Goal: Task Accomplishment & Management: Use online tool/utility

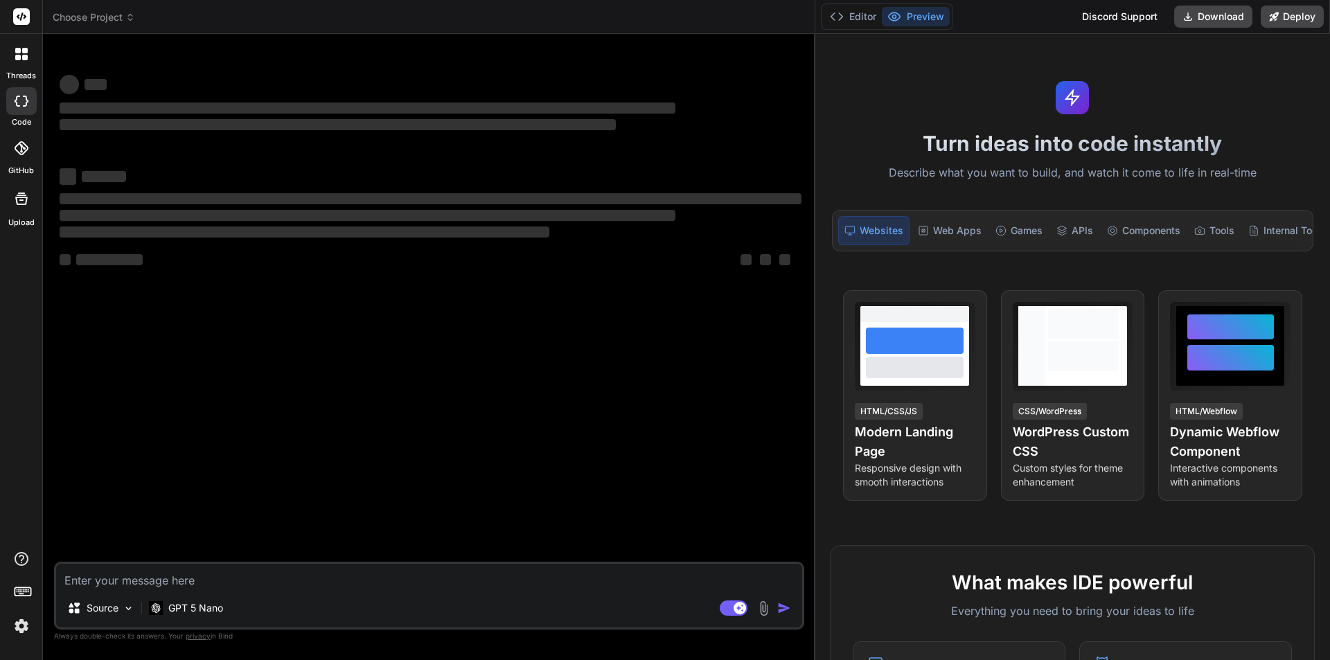
drag, startPoint x: 467, startPoint y: 109, endPoint x: 1310, endPoint y: 119, distance: 843.3
click at [1330, 116] on div "Choose Project Created with Pixso. Bind AI Web Search Created with Pixso. Code …" at bounding box center [686, 330] width 1287 height 660
click at [226, 574] on textarea at bounding box center [429, 576] width 746 height 25
type textarea "x"
type textarea "c"
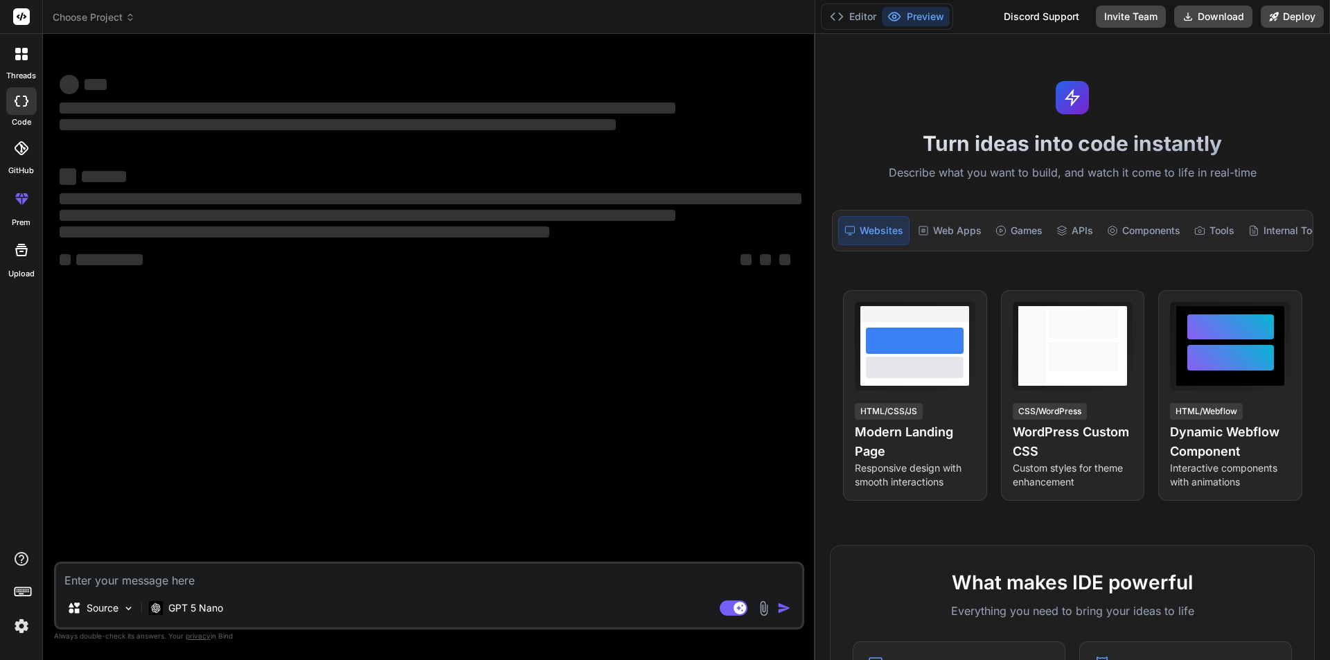
type textarea "x"
type textarea "co"
type textarea "x"
type textarea "cor"
type textarea "x"
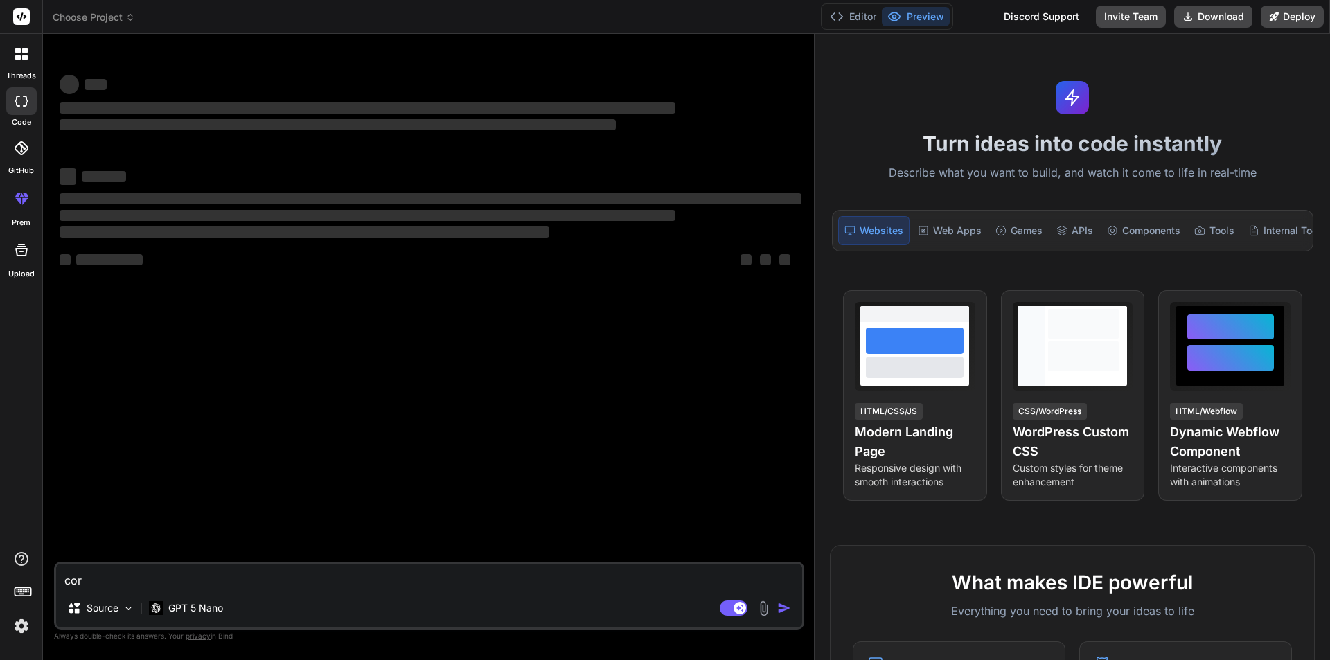
type textarea "corr"
type textarea "x"
type textarea "corre"
type textarea "x"
type textarea "correc"
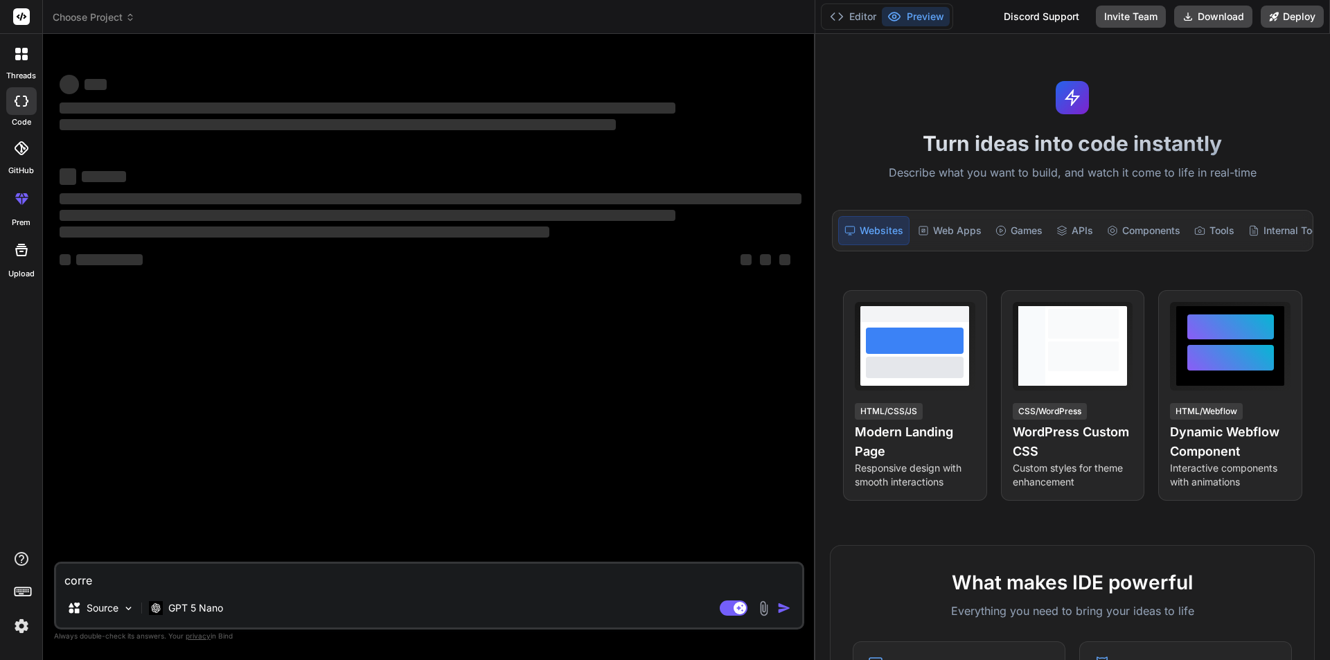
type textarea "x"
type textarea "correct"
type textarea "x"
type textarea "correct"
type textarea "x"
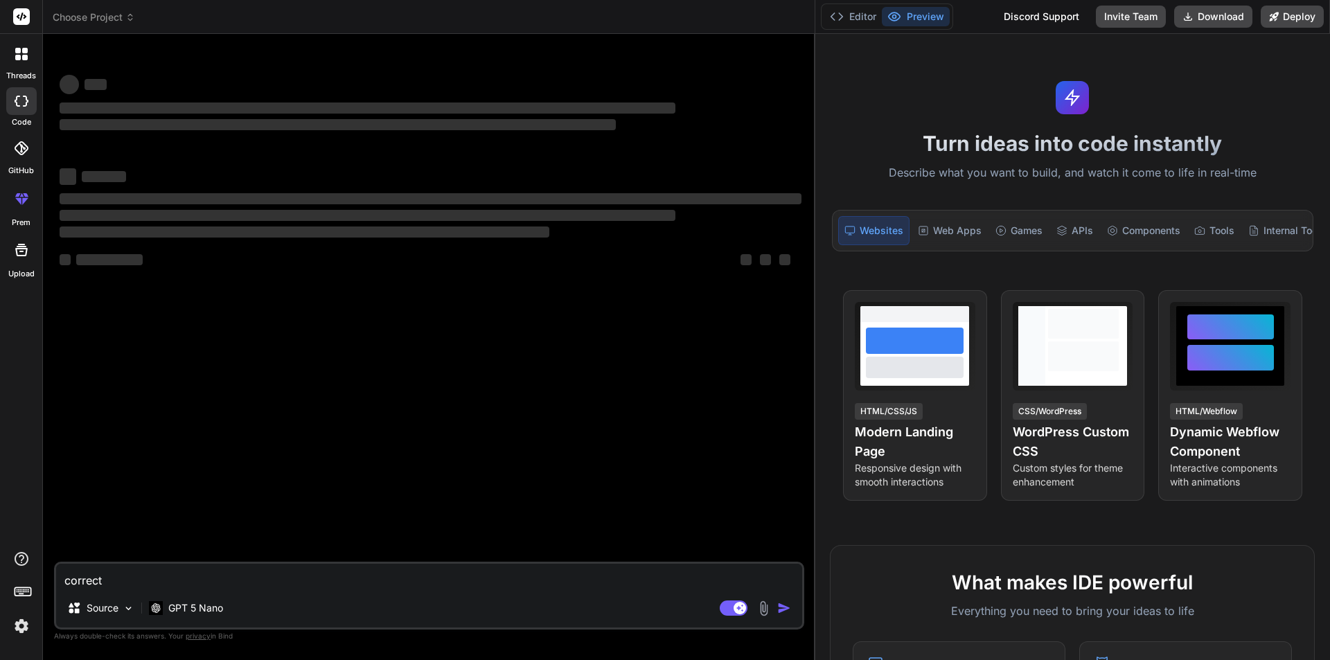
type textarea "correct g"
type textarea "x"
type textarea "correct gr"
type textarea "x"
type textarea "correct gra"
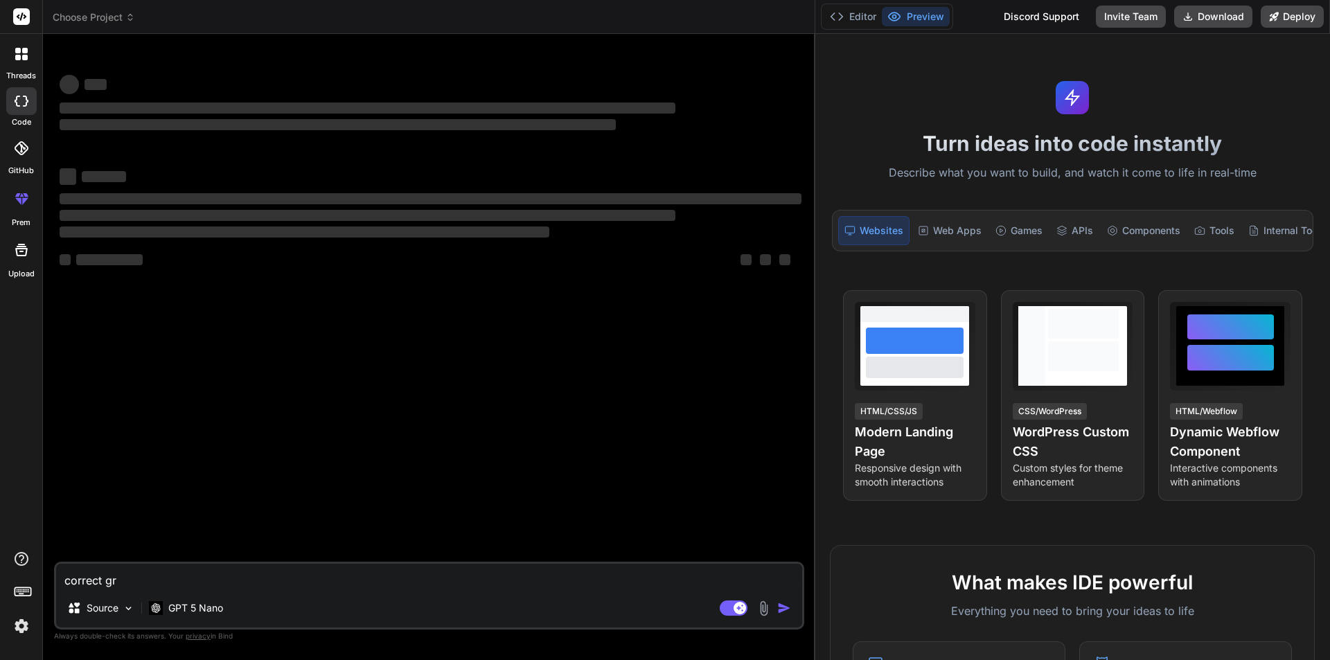
type textarea "x"
type textarea "correct gram"
type textarea "x"
type textarea "correct gramm"
type textarea "x"
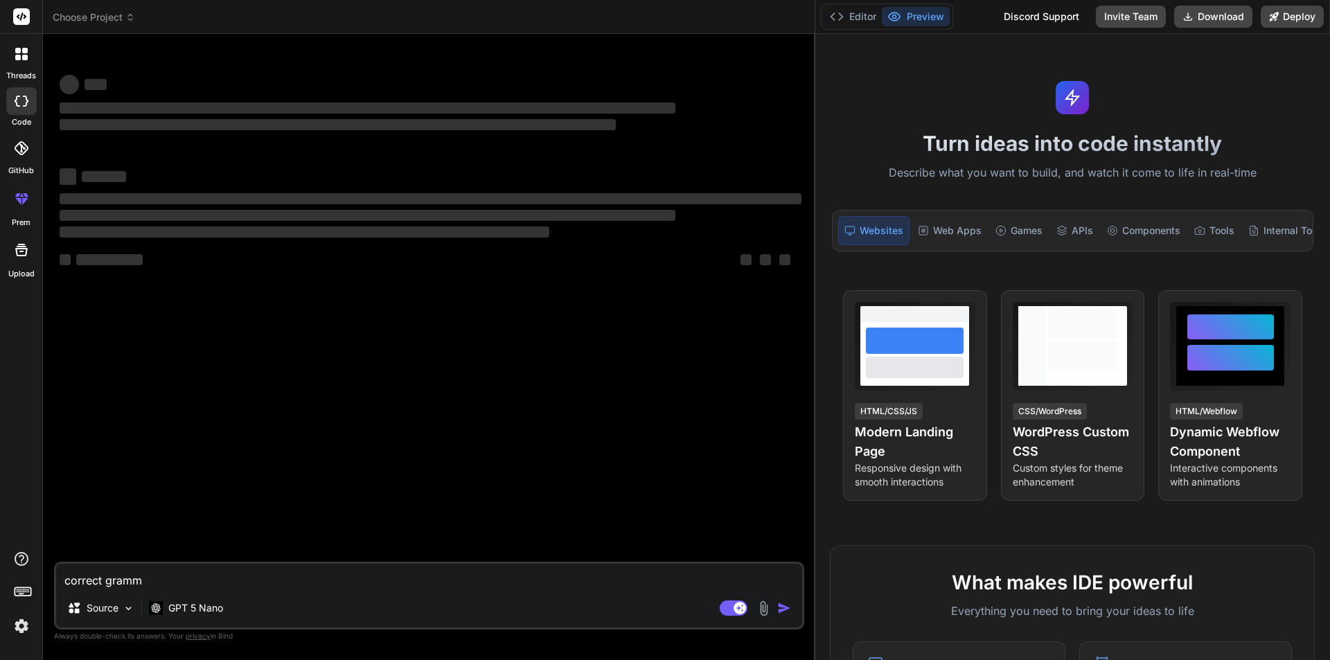
type textarea "correct gramma"
type textarea "x"
type textarea "correct gramma"
type textarea "x"
type textarea "correct gramma r"
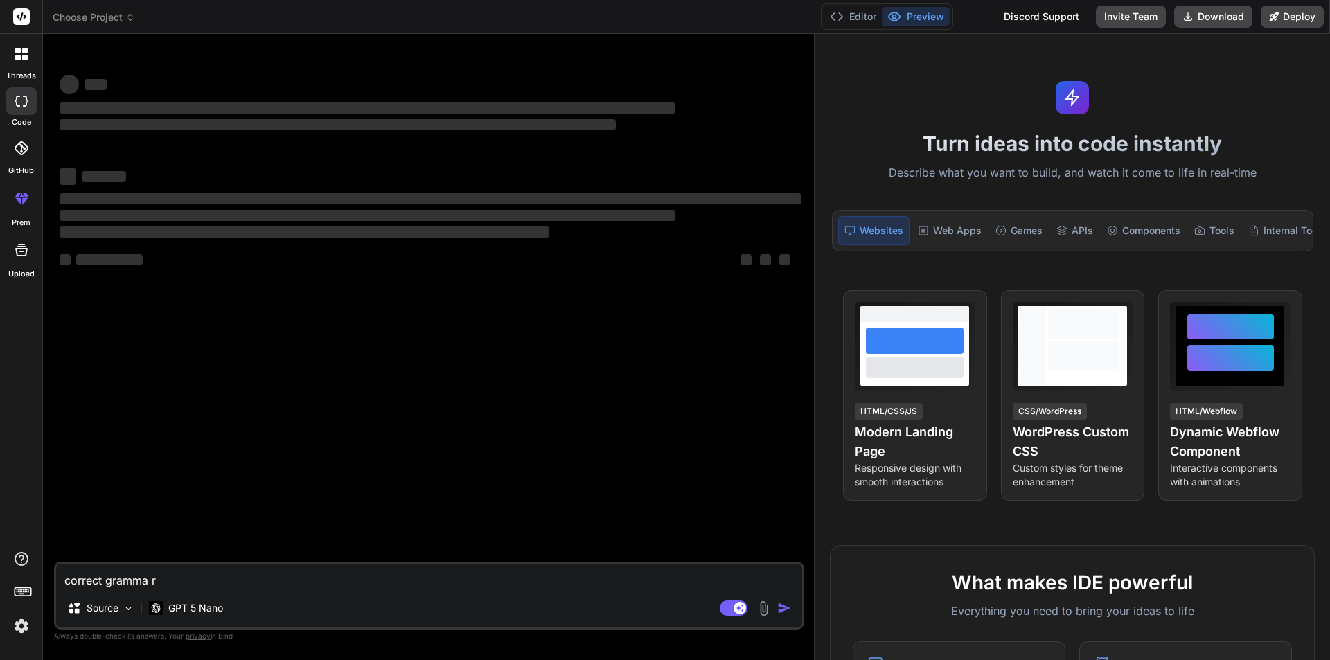
type textarea "x"
type textarea "correct gramma"
type textarea "x"
type textarea "correct gramma"
type textarea "x"
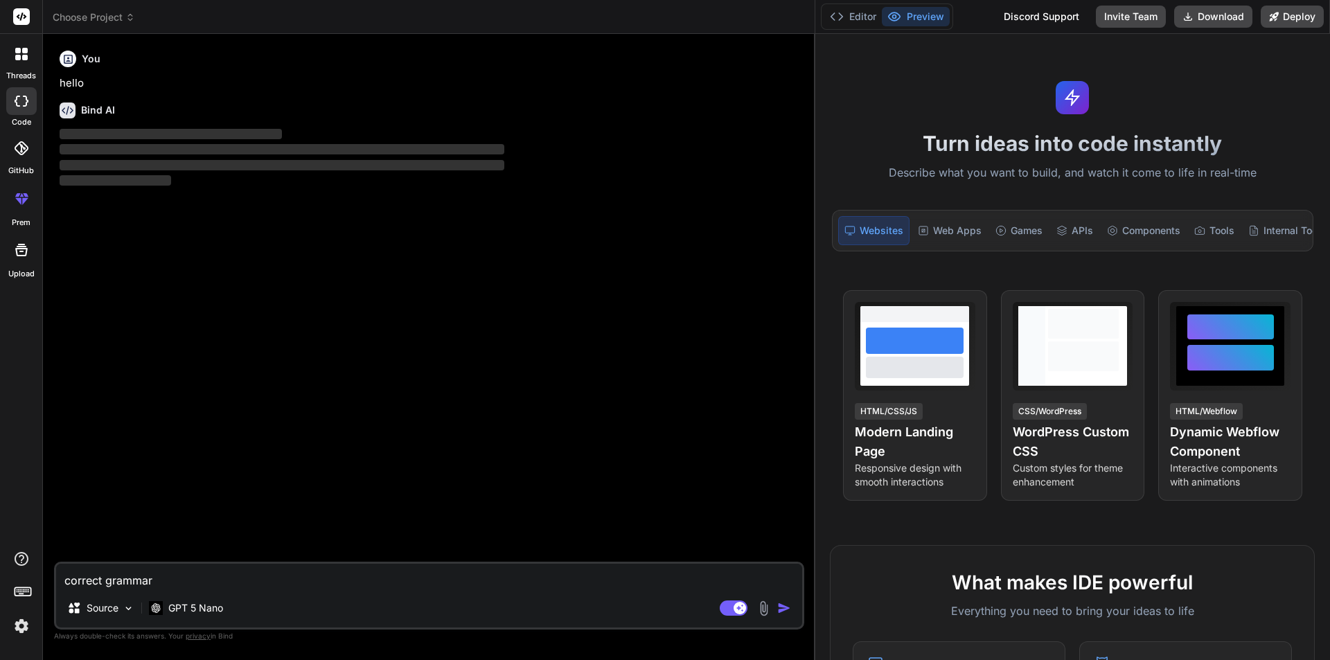
type textarea "correct grammar"
type textarea "x"
type textarea "correct grammar a"
type textarea "x"
type textarea "correct grammar an"
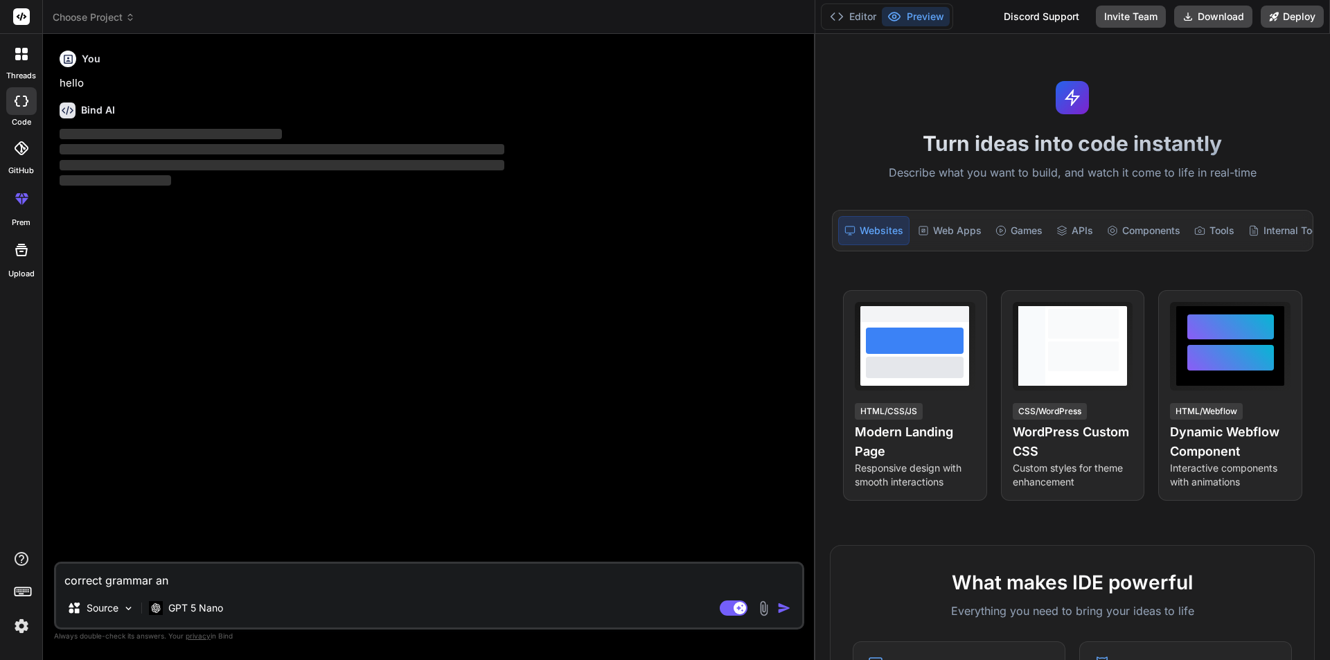
type textarea "x"
type textarea "correct grammar and"
type textarea "x"
type textarea "correct grammar and"
type textarea "x"
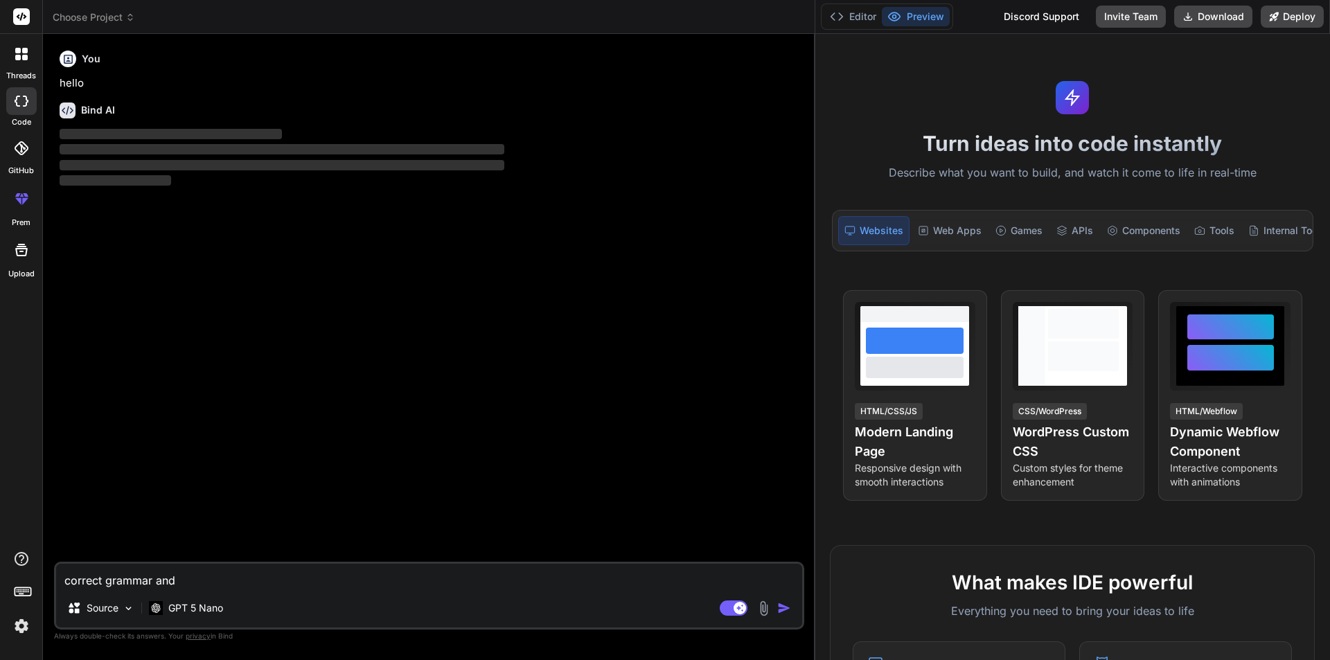
type textarea "correct grammar and m"
type textarea "x"
type textarea "correct grammar and ma"
type textarea "x"
type textarea "correct grammar and mak"
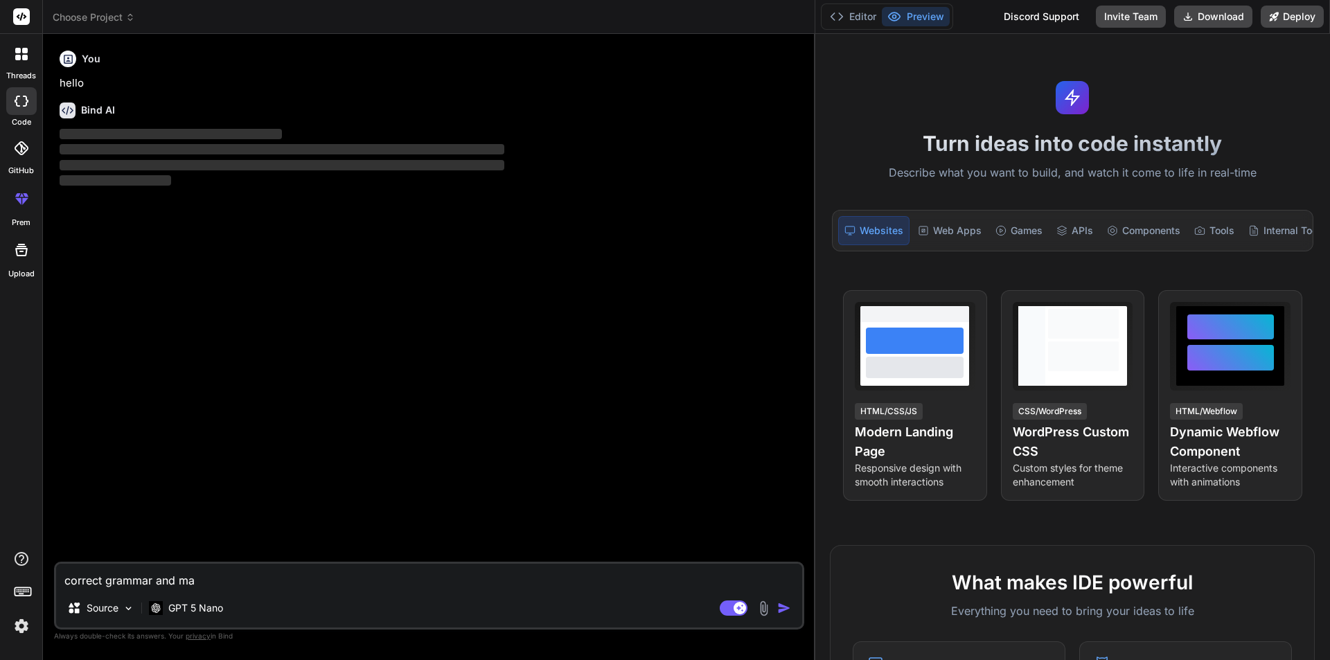
type textarea "x"
type textarea "correct grammar and make"
type textarea "x"
type textarea "correct grammar and make"
type textarea "x"
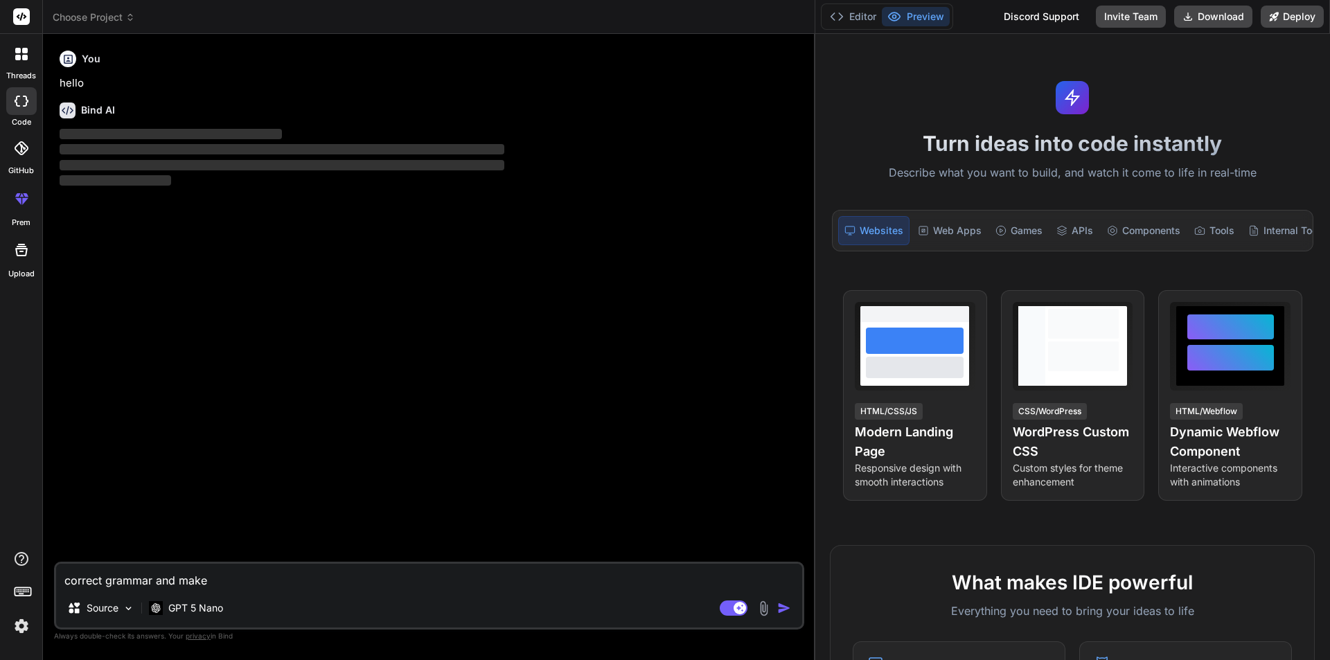
type textarea "correct grammar and make i"
type textarea "x"
type textarea "correct grammar and make it"
type textarea "x"
type textarea "correct grammar and make it"
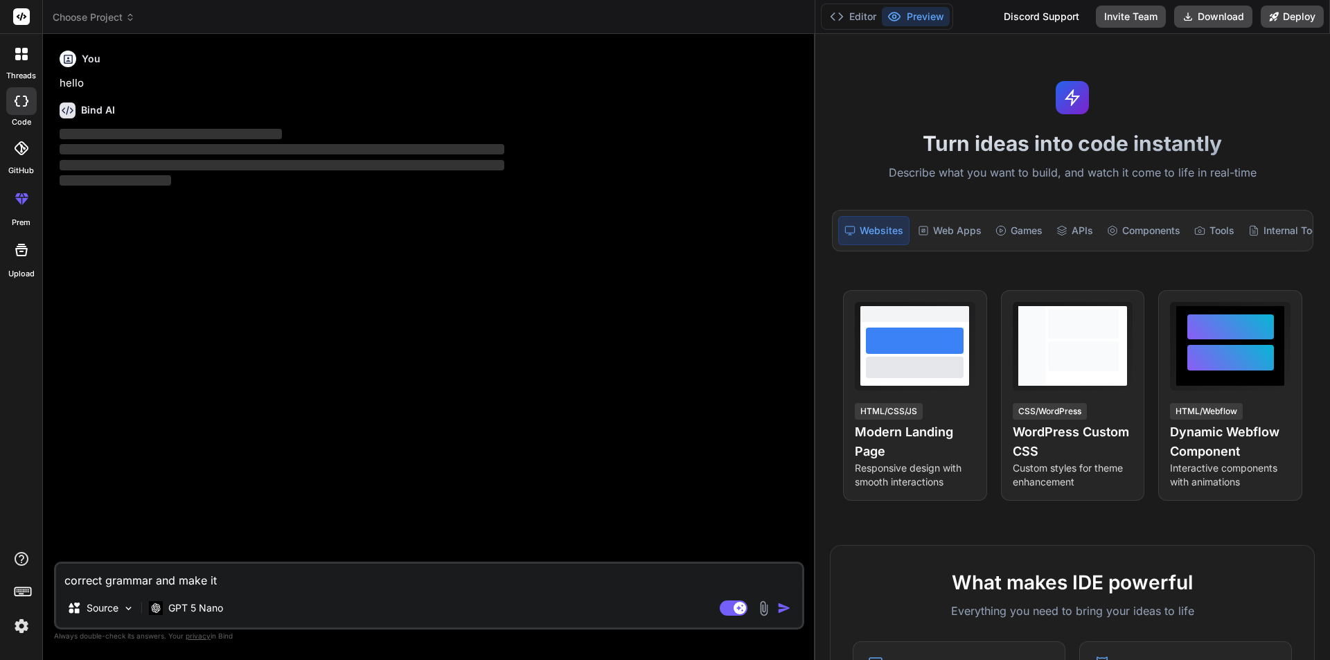
type textarea "x"
type textarea "correct grammar and make it f"
type textarea "x"
type textarea "correct grammar and make it fr"
type textarea "x"
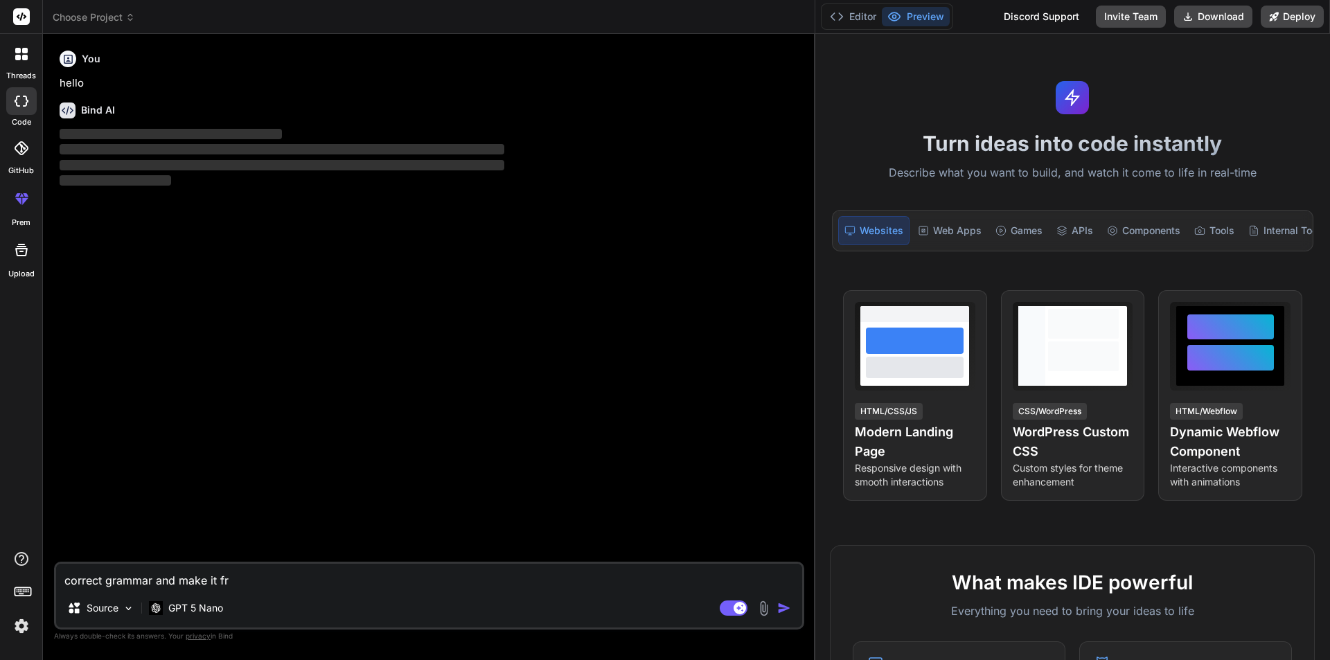
type textarea "correct grammar and make it fro"
type textarea "x"
type textarea "correct grammar and make it from"
type textarea "x"
type textarea "correct grammar and make it froma"
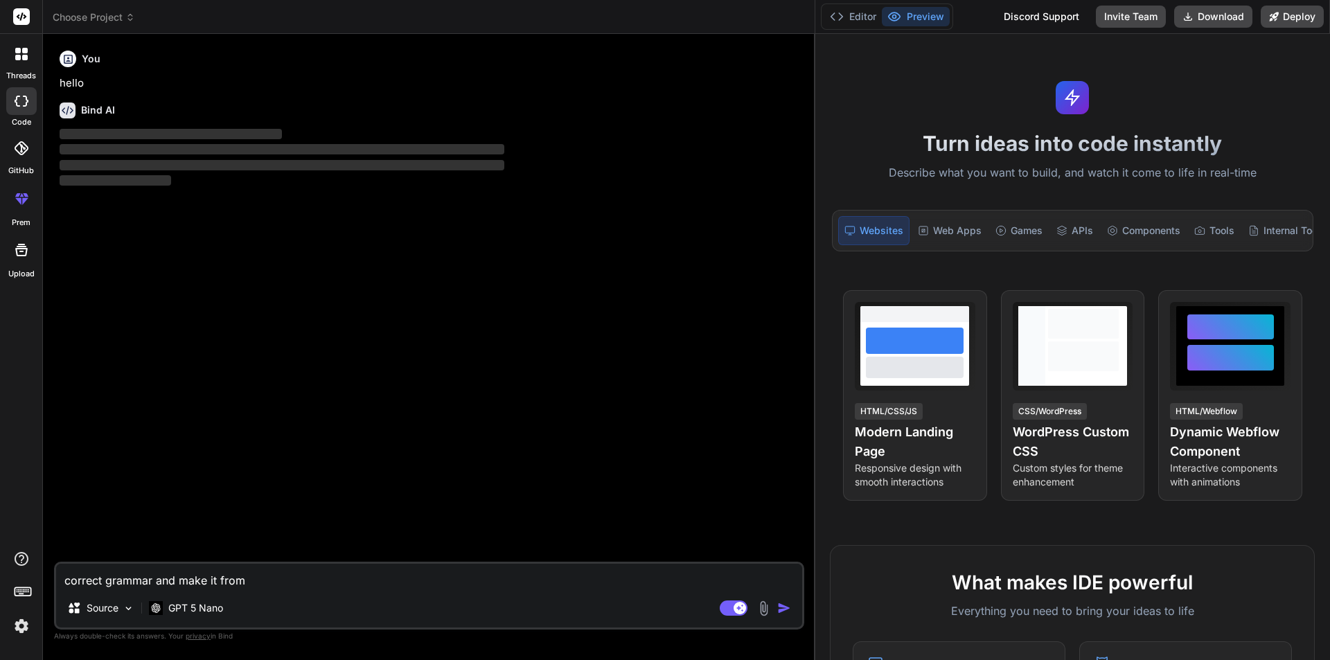
type textarea "x"
type textarea "correct grammar and make it [PERSON_NAME]"
type textarea "x"
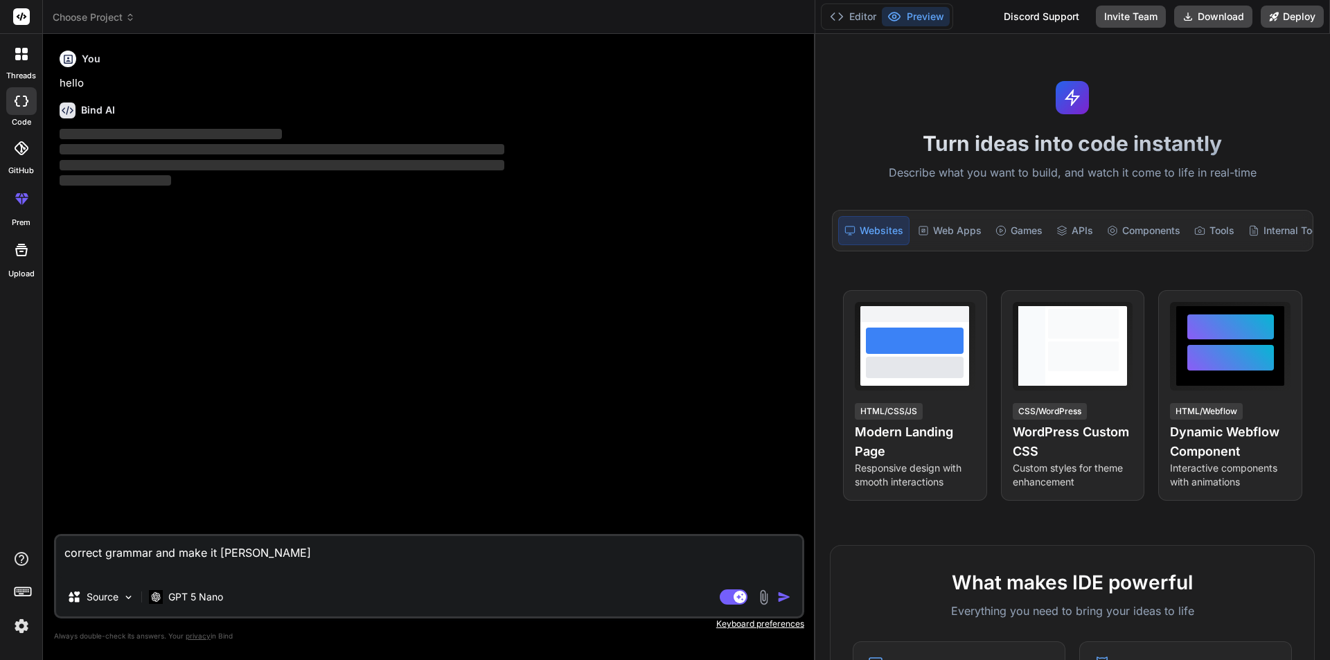
type textarea "correct grammar and make it [PERSON_NAME] Please try with below broker user cre…"
type textarea "x"
type textarea "correct grammar and make it formal Please try with below broker user credential…"
type textarea "x"
type textarea "correct grammar and make it formal Please try with below broker user credential…"
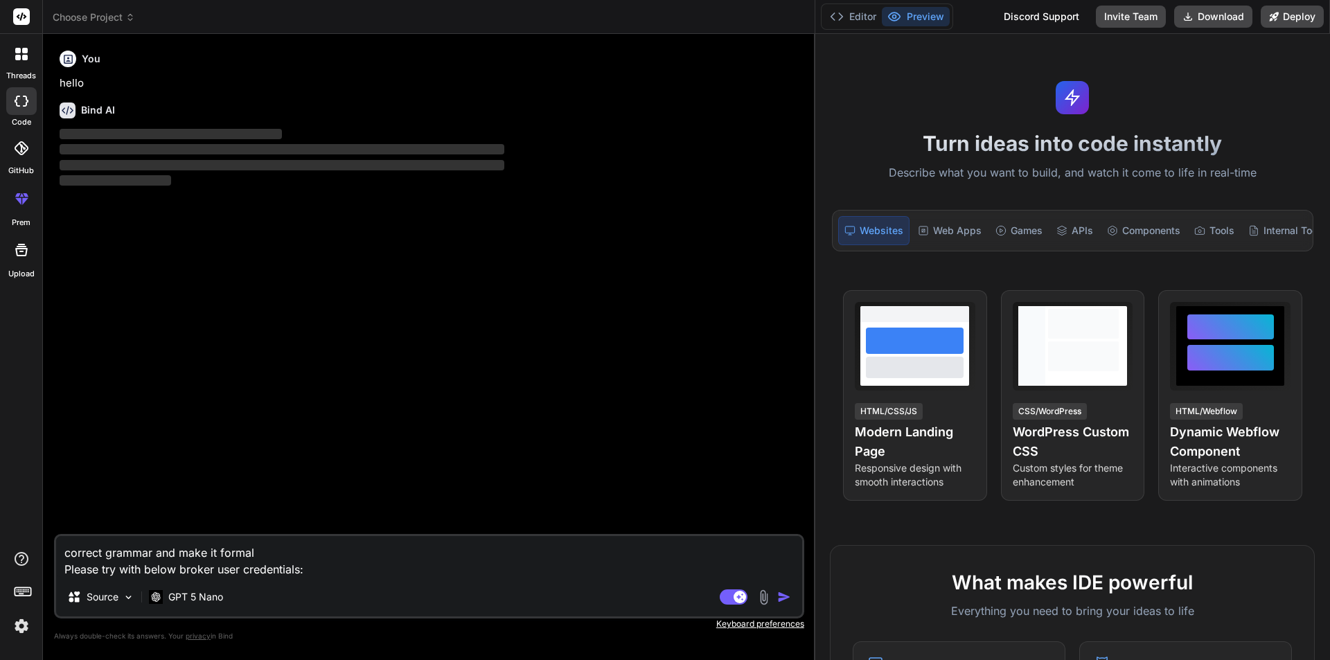
click at [782, 596] on img "button" at bounding box center [784, 597] width 14 height 14
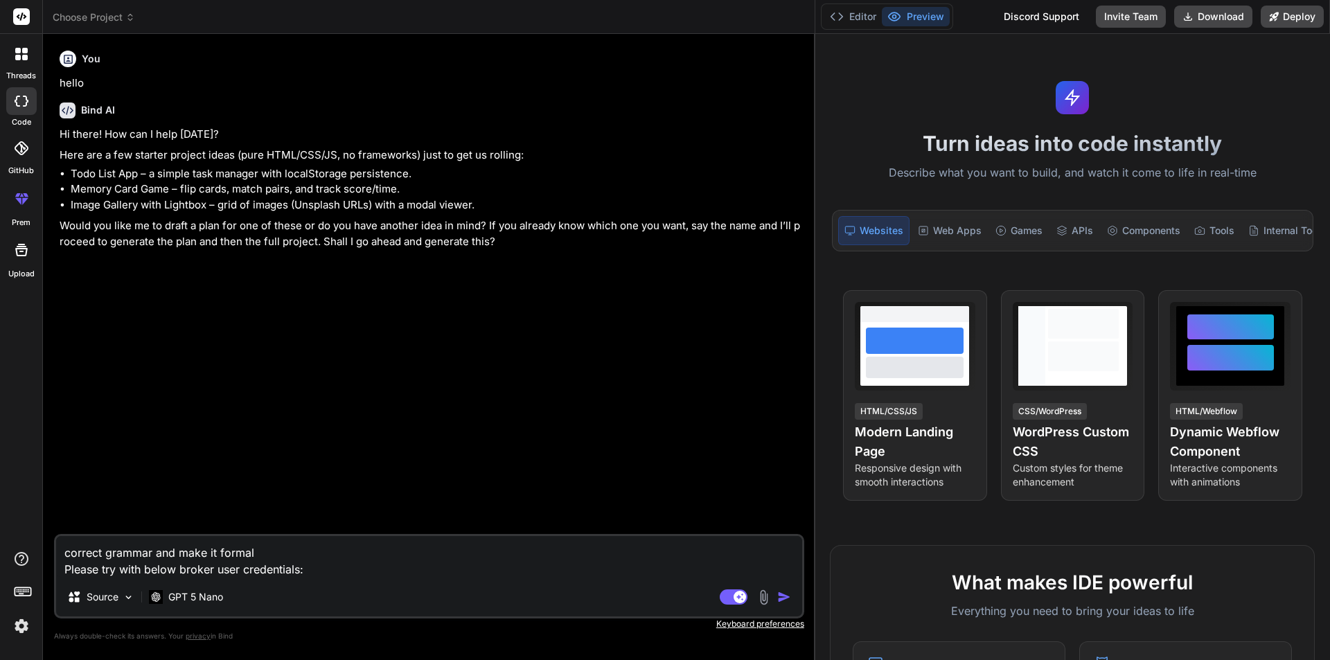
click at [784, 595] on img "button" at bounding box center [784, 597] width 14 height 14
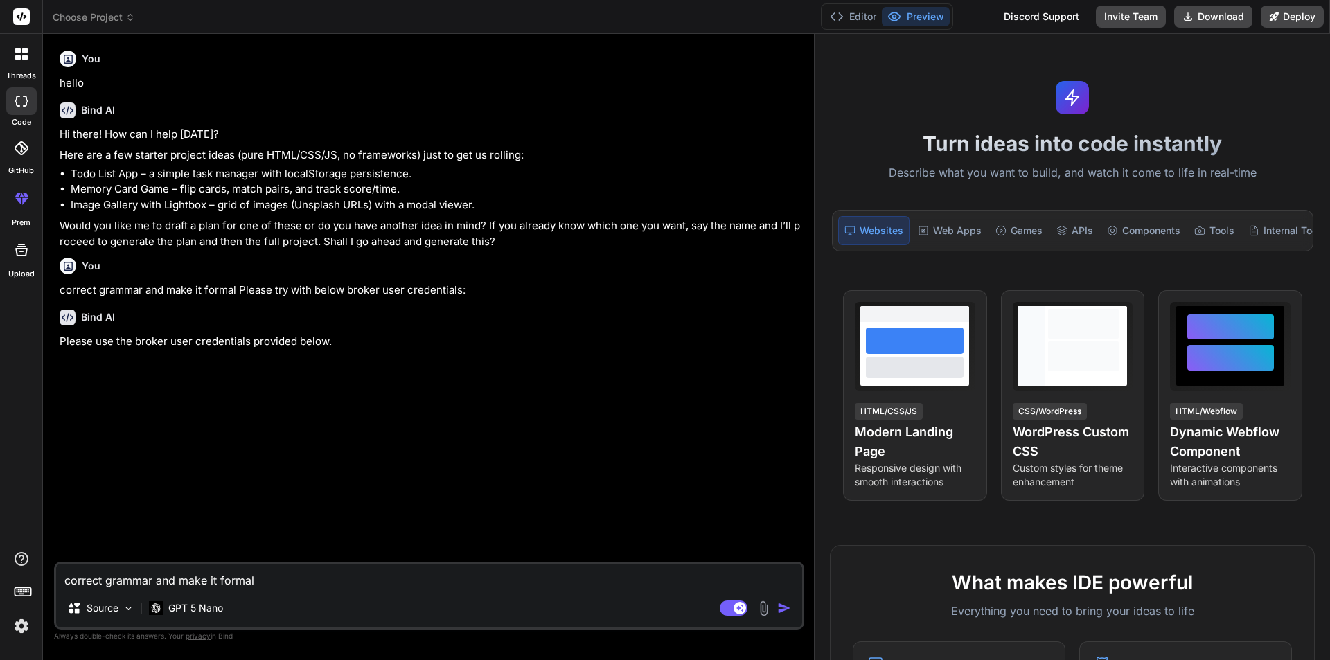
type textarea "x"
drag, startPoint x: 328, startPoint y: 340, endPoint x: 62, endPoint y: 342, distance: 265.4
click at [62, 342] on p "Please use the broker user credentials provided below." at bounding box center [431, 342] width 742 height 16
copy p "Please use the broker user credentials provided below."
click at [226, 577] on textarea "correct grammar and make it formal Please try with below broker user credential…" at bounding box center [429, 576] width 746 height 25
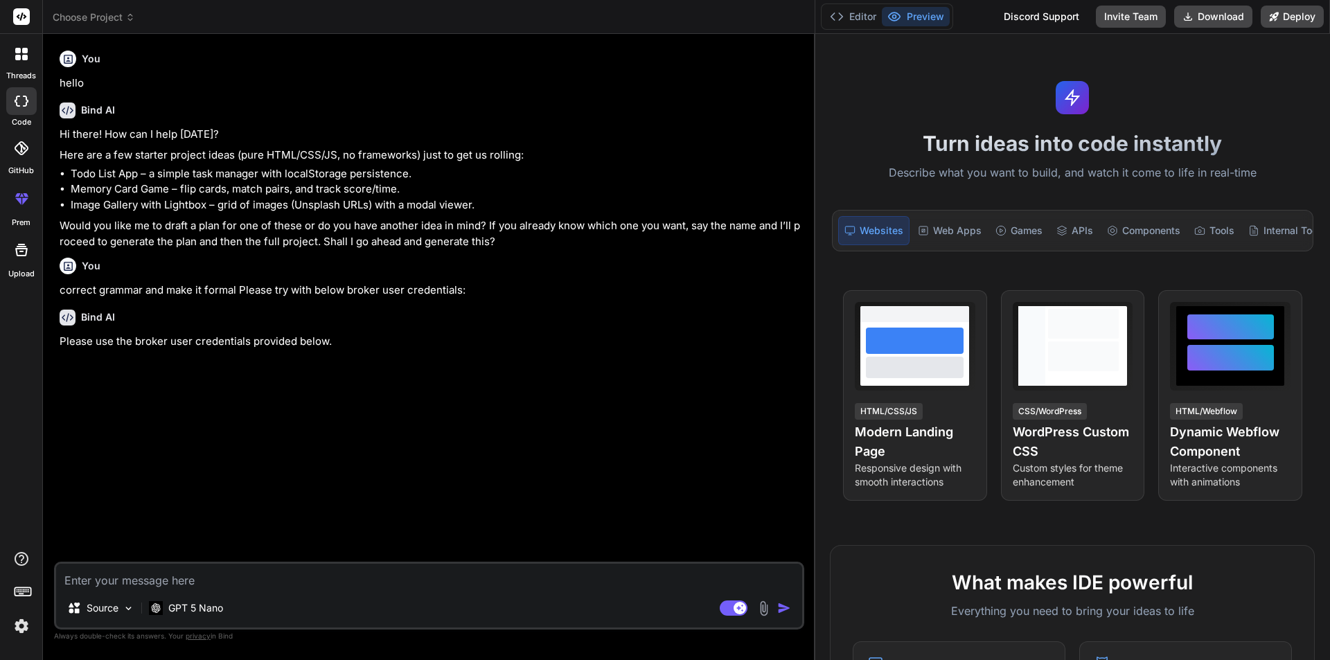
paste textarea "And you can also invite broker user broker from any broker admin account"
type textarea "And you can also invite broker user broker from any broker admin account"
type textarea "x"
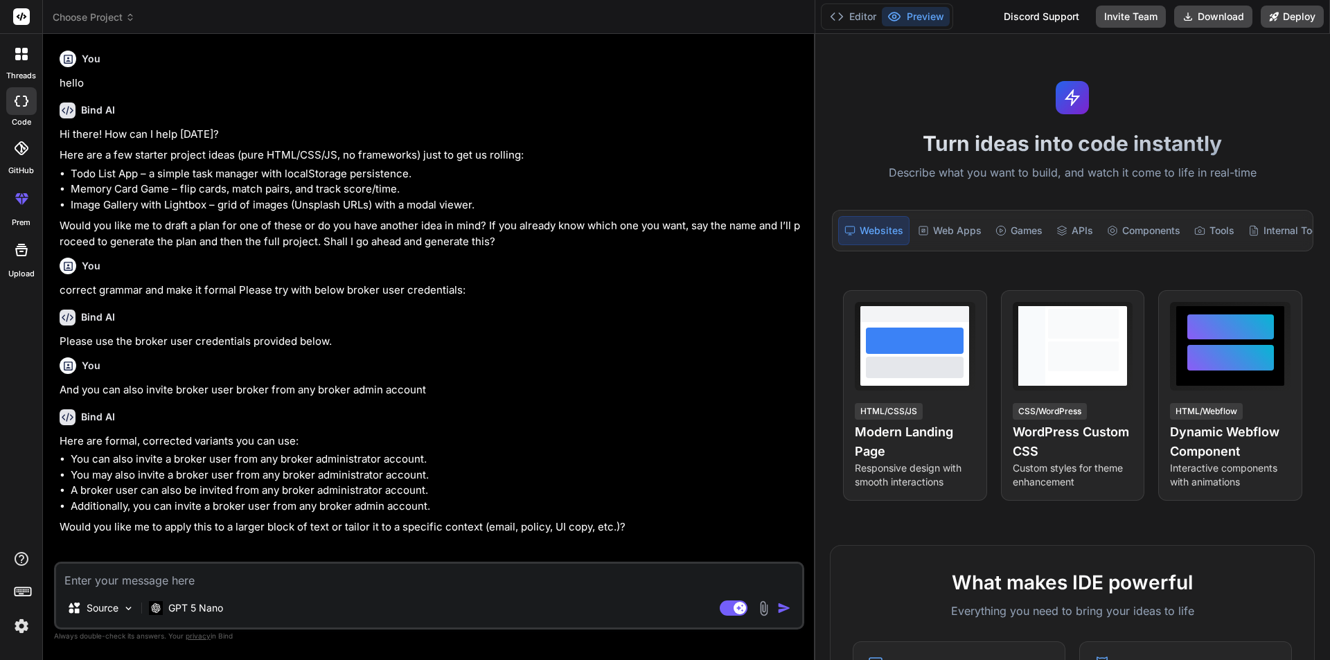
type textarea "x"
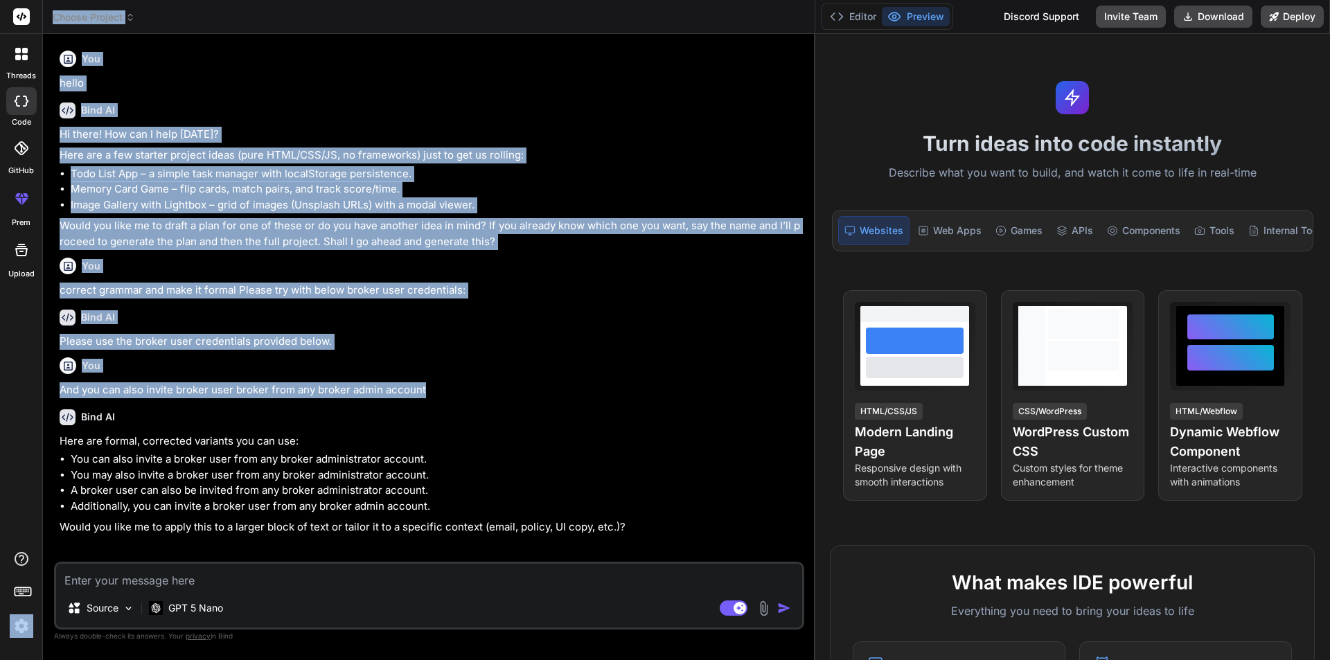
drag, startPoint x: 427, startPoint y: 388, endPoint x: 40, endPoint y: 391, distance: 386.7
click at [40, 391] on div "threads code GitHub prem Upload Choose Project Created with Pixso. Bind AI Web …" at bounding box center [665, 330] width 1330 height 660
click at [40, 391] on div "threads code GitHub prem Upload" at bounding box center [21, 330] width 43 height 660
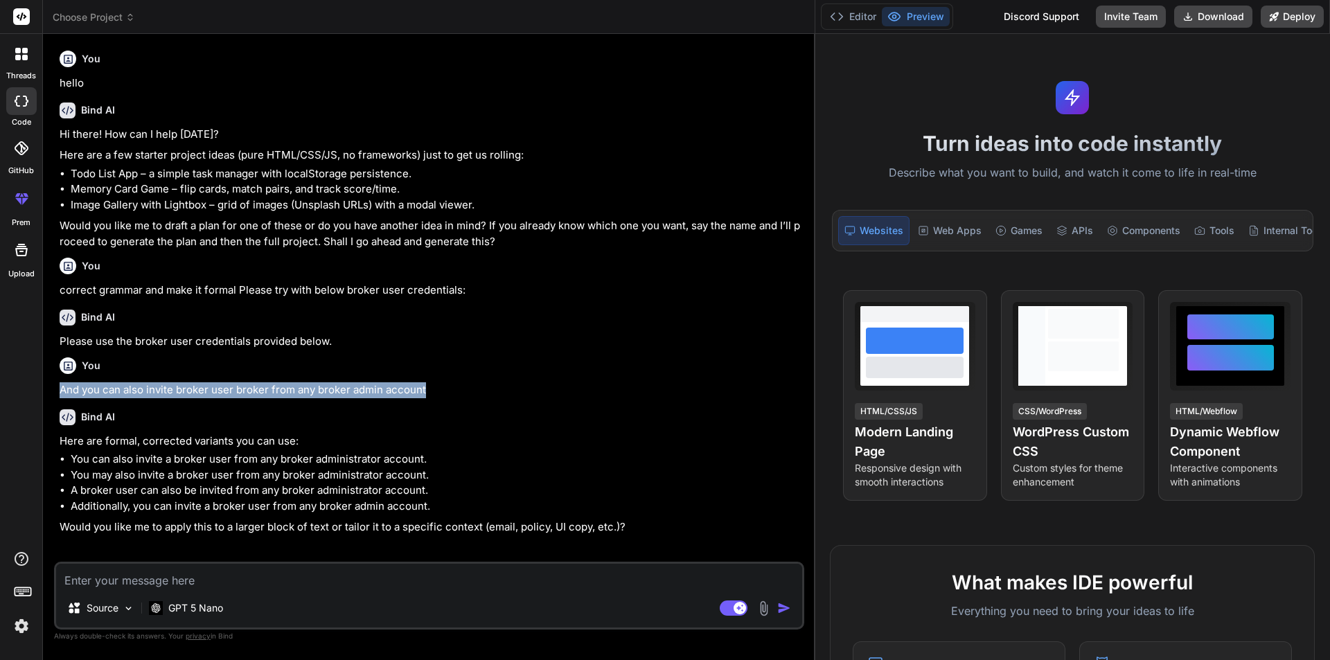
drag, startPoint x: 434, startPoint y: 385, endPoint x: 58, endPoint y: 385, distance: 376.3
click at [58, 385] on div "You hello Bind AI Hi there! How can I help [DATE]? Here are a few starter proje…" at bounding box center [431, 303] width 748 height 517
copy p "And you can also invite broker user broker from any broker admin account"
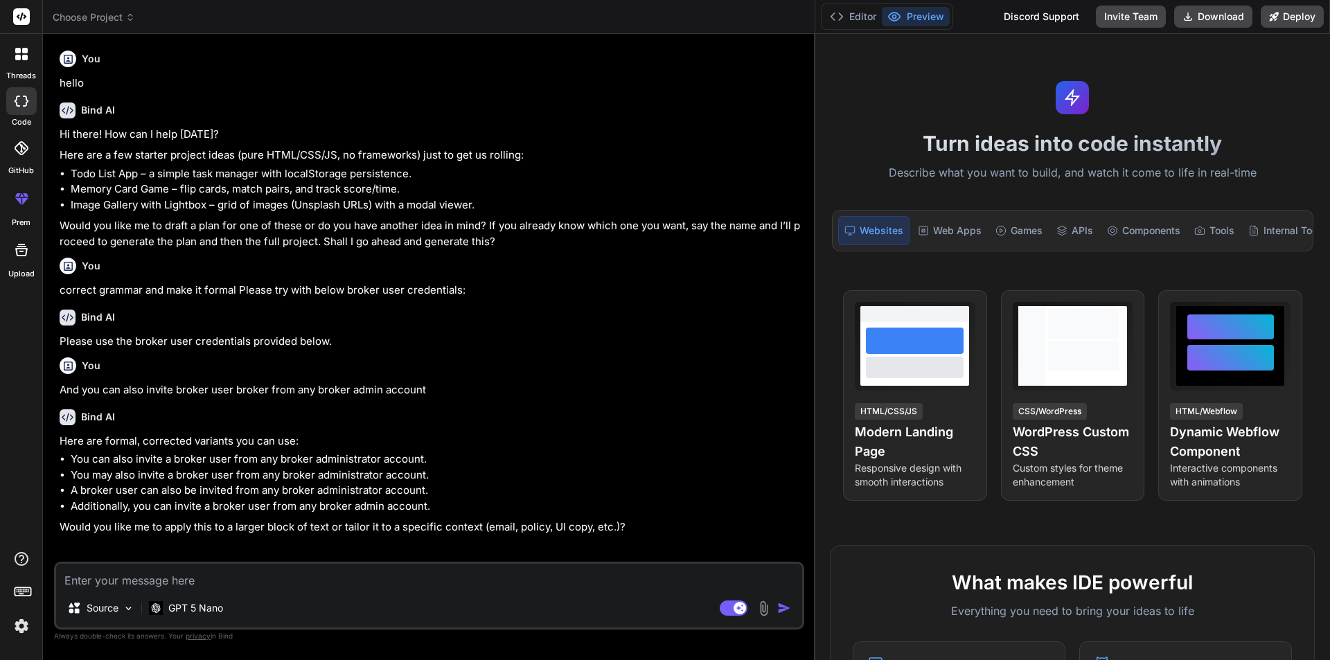
click at [355, 457] on li "You can also invite a broker user from any broker administrator account." at bounding box center [436, 460] width 731 height 16
click at [197, 581] on textarea at bounding box center [429, 576] width 746 height 25
type textarea "c"
type textarea "x"
type textarea "co"
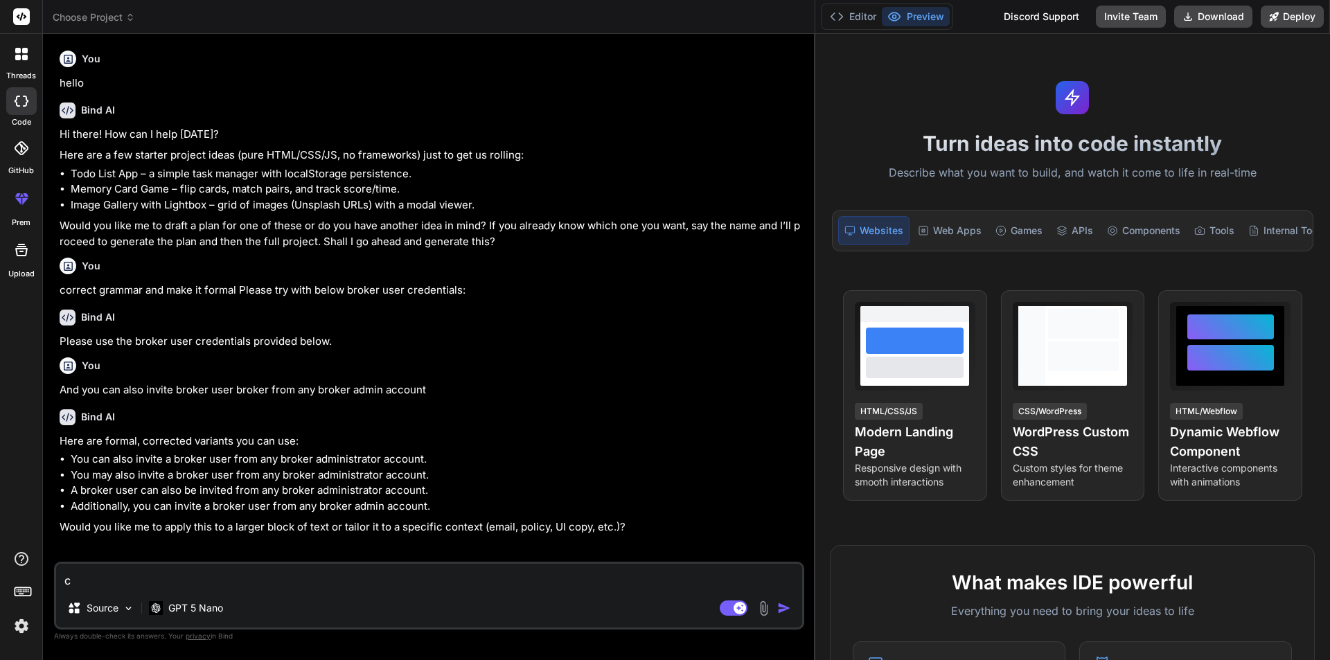
type textarea "x"
type textarea "cor"
type textarea "x"
type textarea "corr"
type textarea "x"
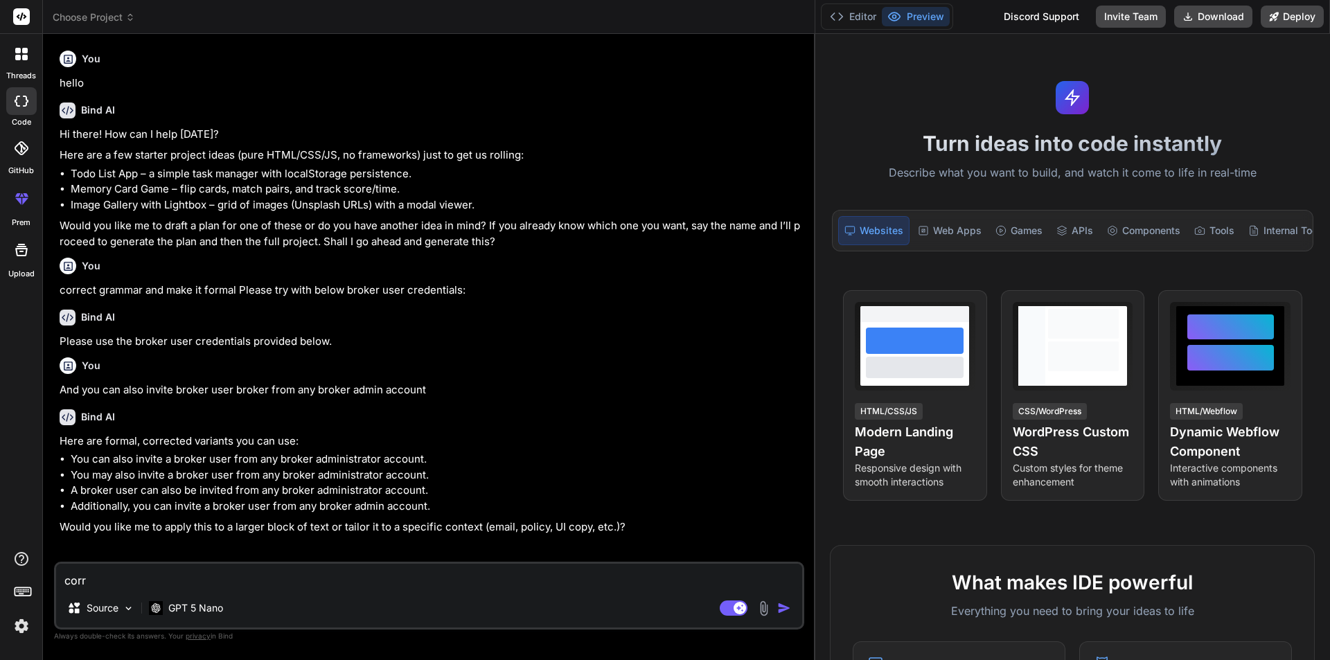
type textarea "corre"
type textarea "x"
type textarea "correc"
type textarea "x"
type textarea "correct"
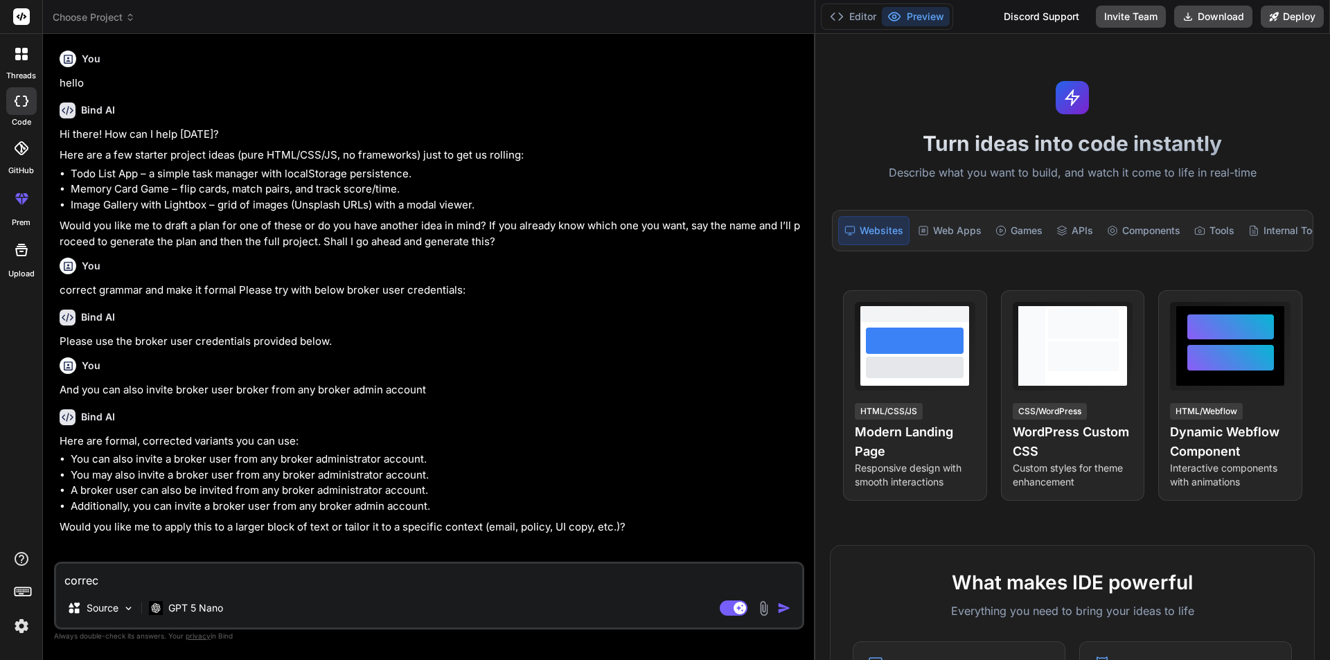
type textarea "x"
type textarea "correct"
type textarea "x"
type textarea "correct g"
type textarea "x"
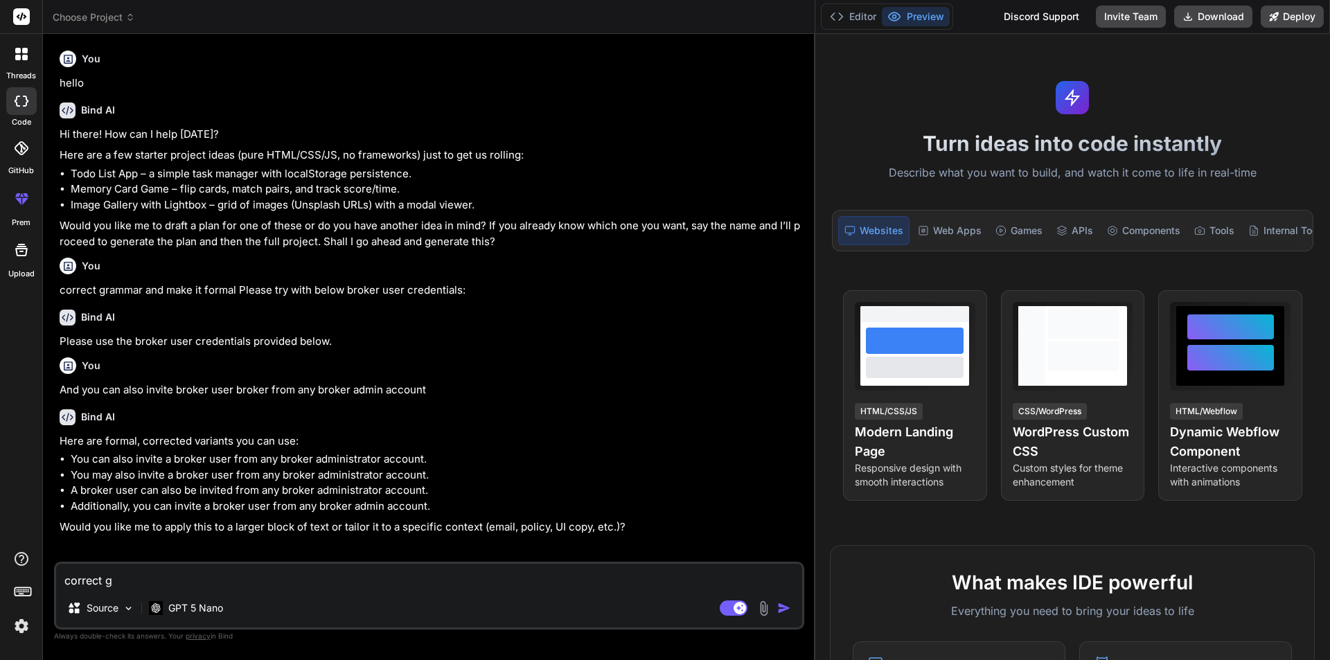
type textarea "correct gr"
type textarea "x"
type textarea "correct gra"
type textarea "x"
type textarea "correct gram"
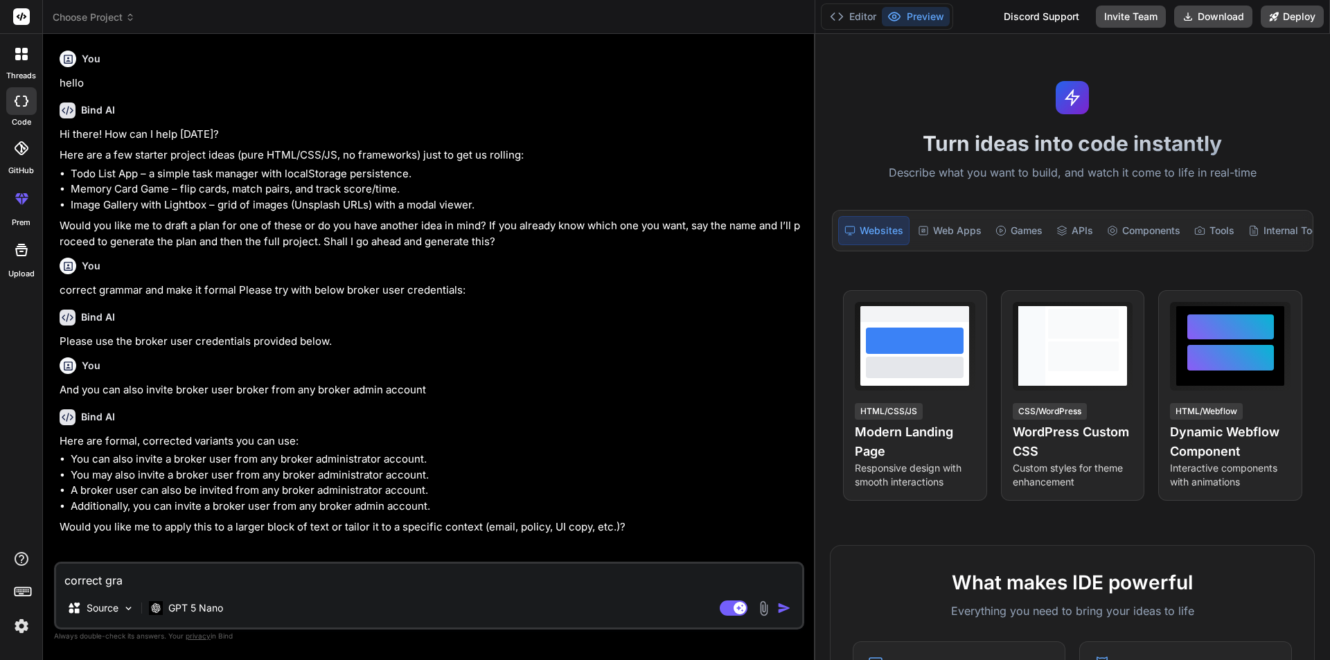
type textarea "x"
type textarea "correct gramm"
type textarea "x"
type textarea "correct gramma"
type textarea "x"
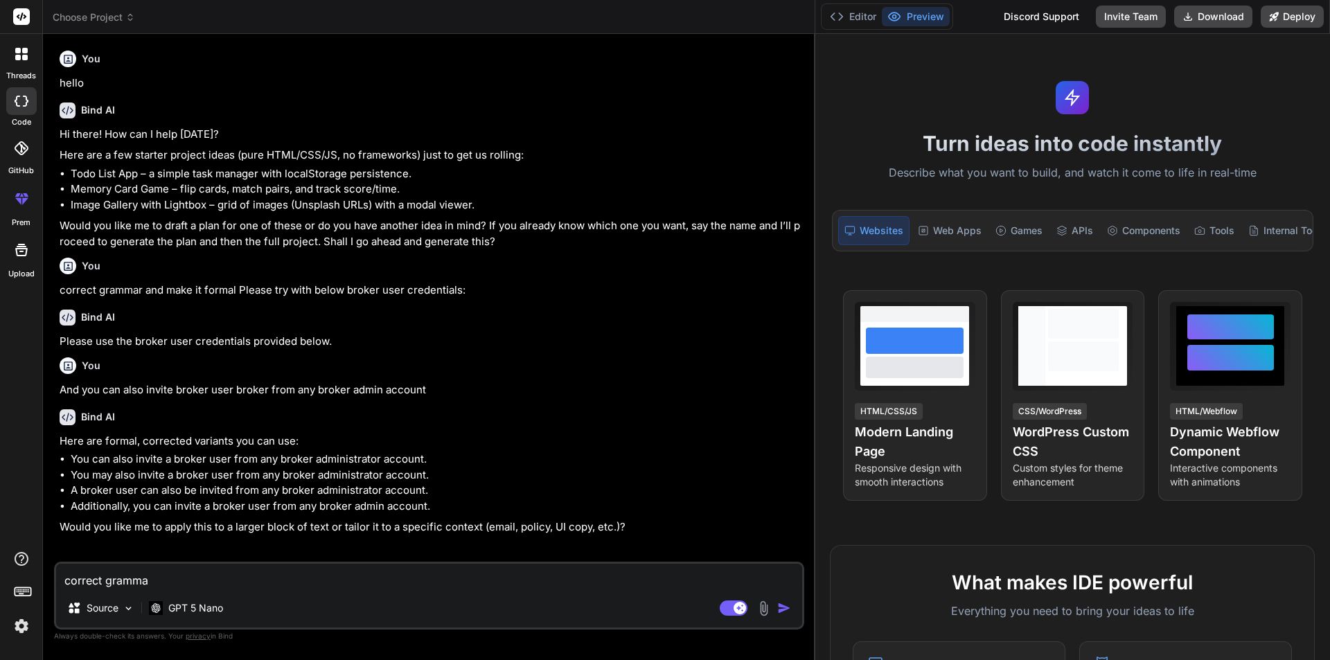
type textarea "correct gramma"
type textarea "x"
type textarea "correct gramma"
type textarea "x"
type textarea "correct grammar"
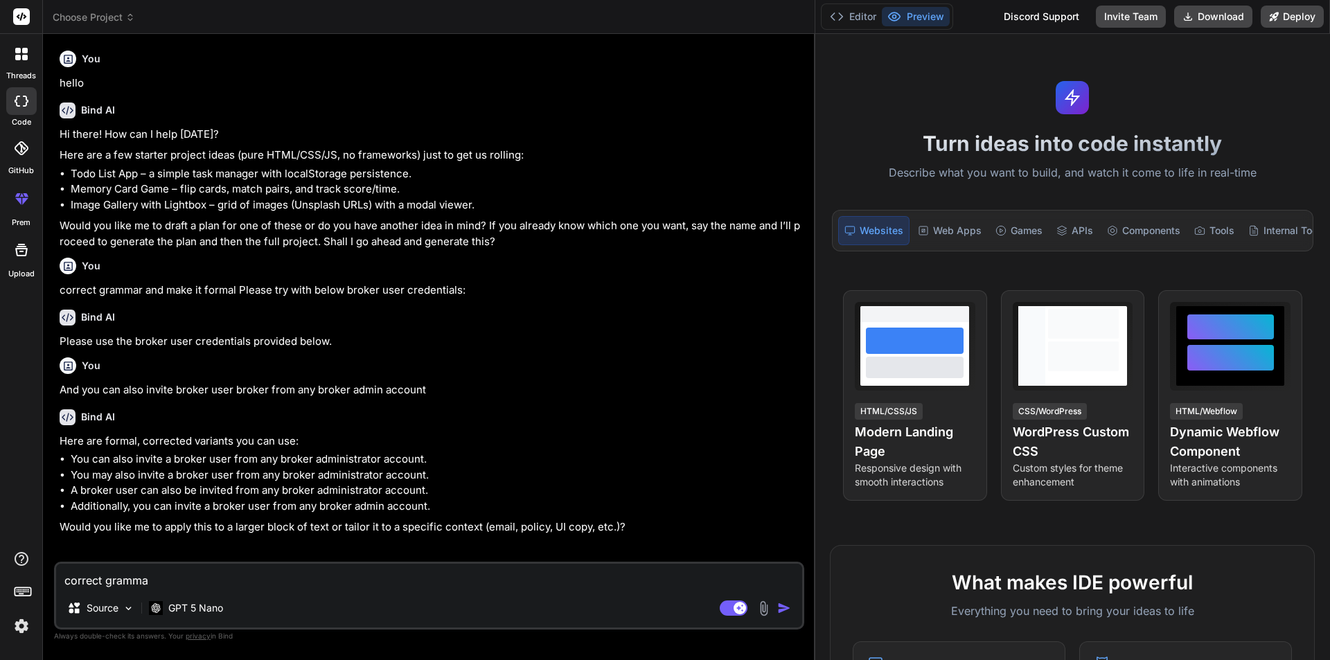
type textarea "x"
type textarea "correct grammar"
type textarea "x"
type textarea "correct grammar a"
type textarea "x"
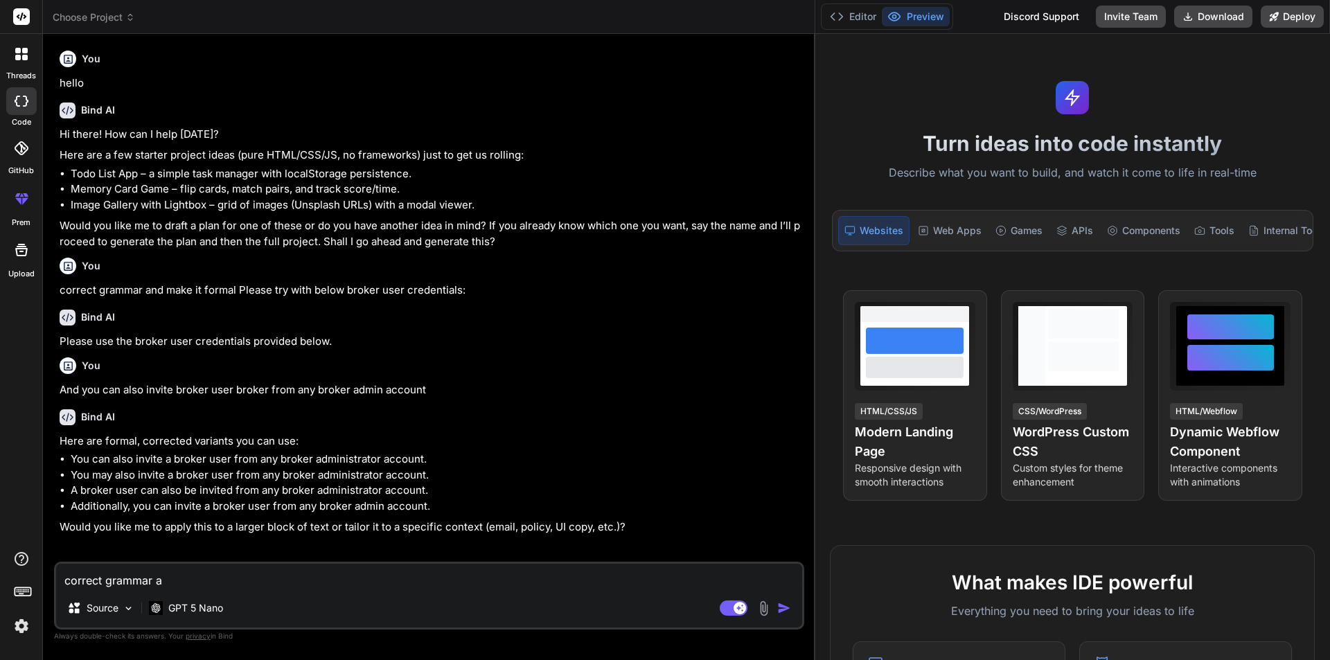
type textarea "correct grammar an"
type textarea "x"
type textarea "correct grammar and"
type textarea "x"
type textarea "correct grammar and"
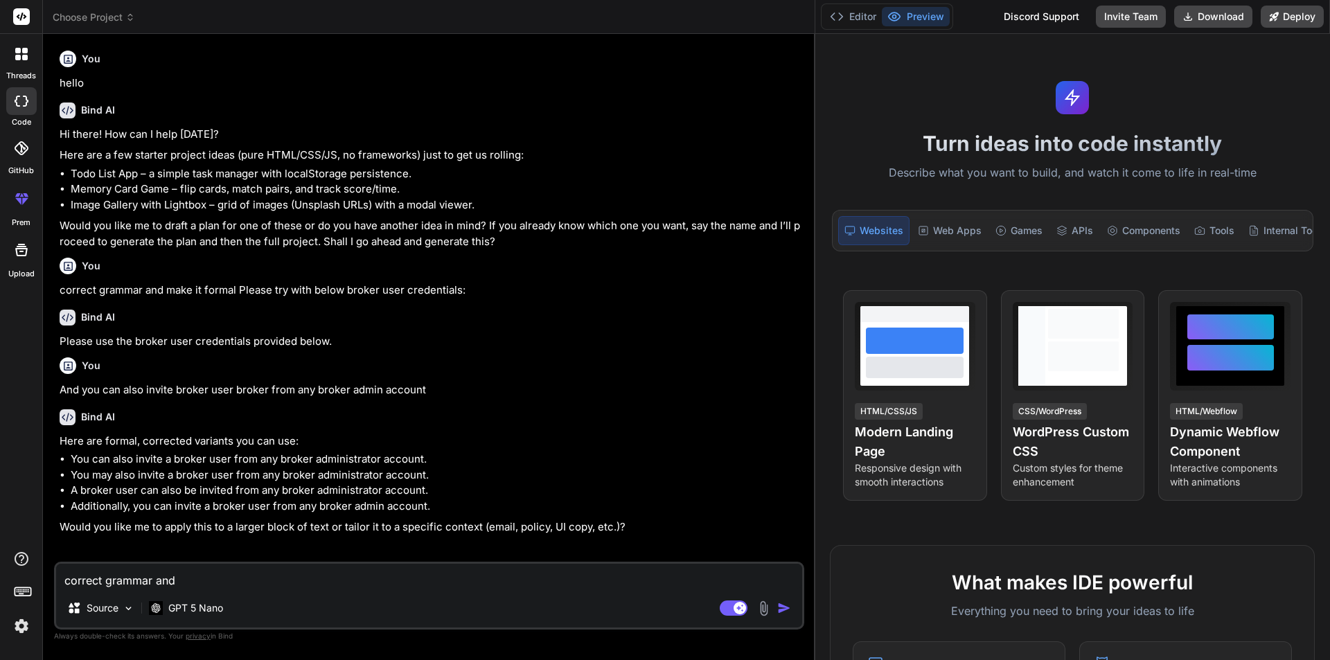
type textarea "x"
type textarea "correct grammar and m"
type textarea "x"
type textarea "correct grammar and ma"
type textarea "x"
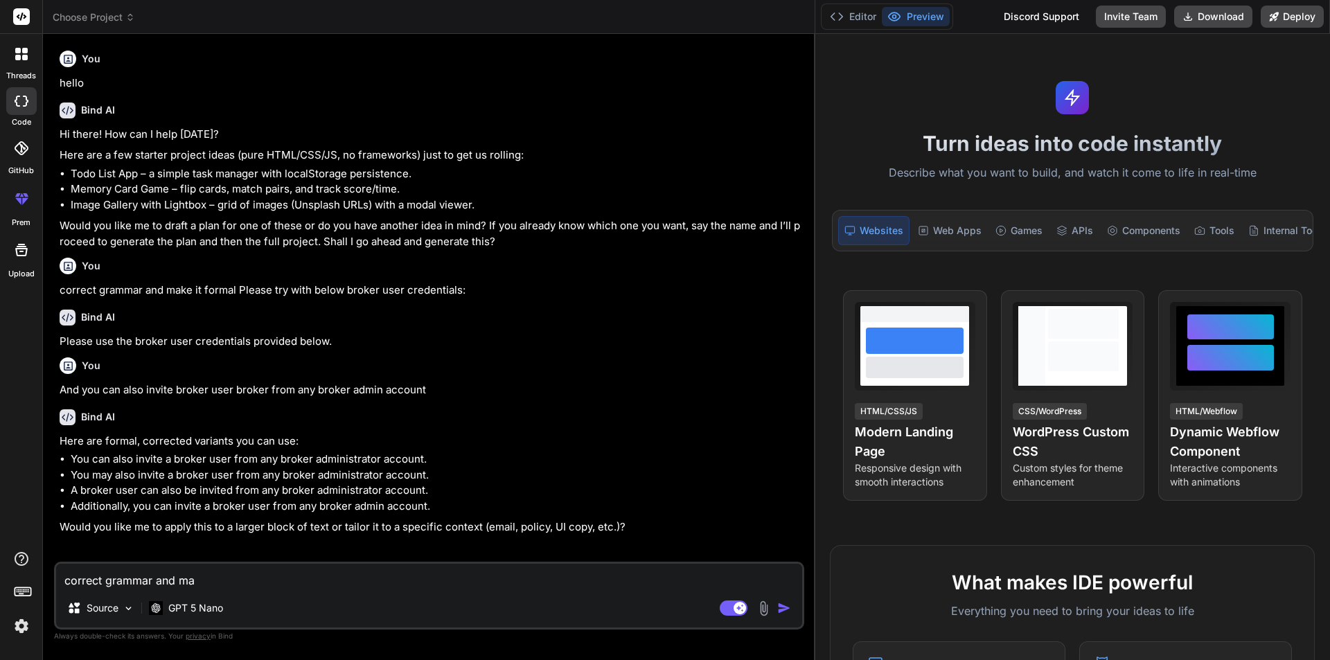
type textarea "correct grammar and mak"
type textarea "x"
type textarea "correct grammar and make"
type textarea "x"
type textarea "correct grammar and make"
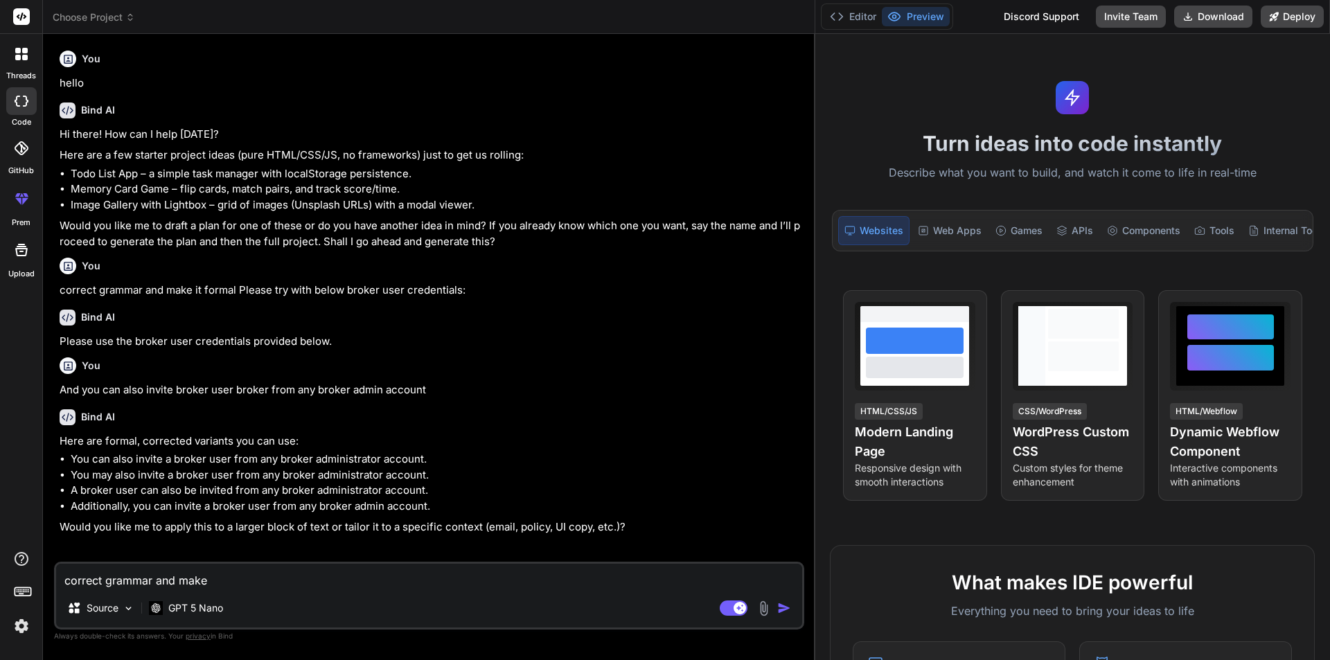
type textarea "x"
type textarea "correct grammar and make i"
type textarea "x"
type textarea "correct grammar and make i"
type textarea "x"
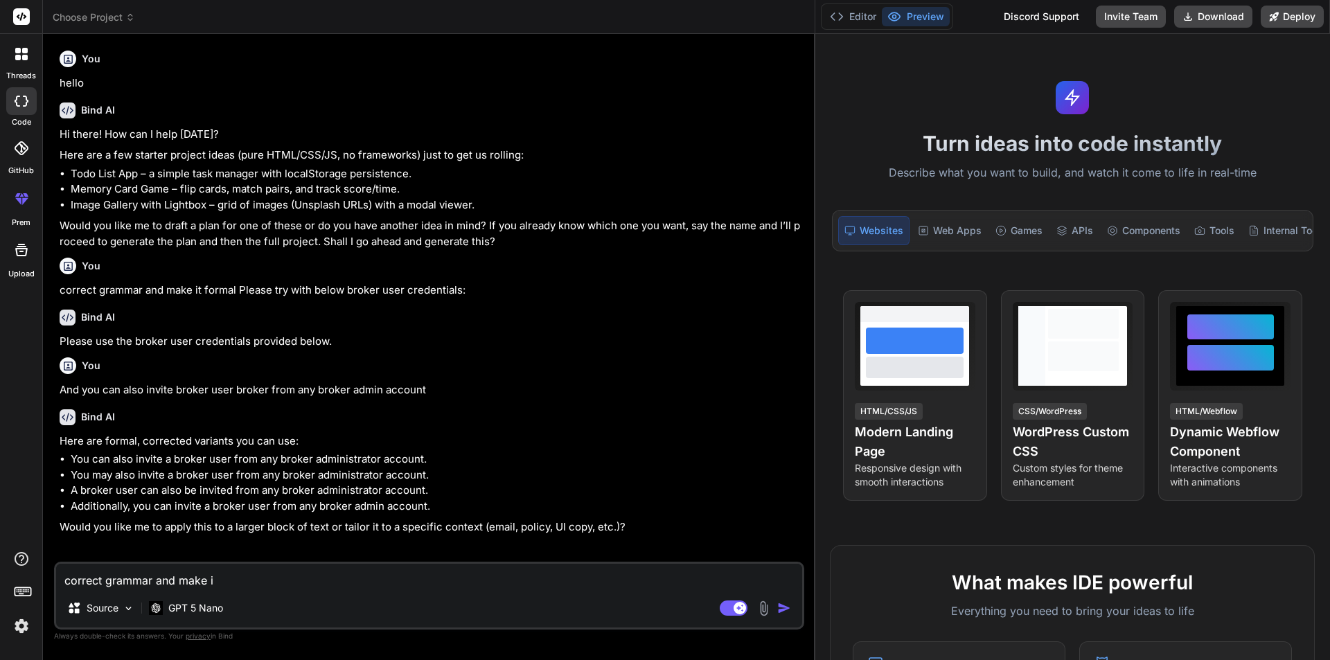
type textarea "correct grammar and make i"
type textarea "x"
type textarea "correct grammar and make it"
type textarea "x"
type textarea "correct grammar and make it"
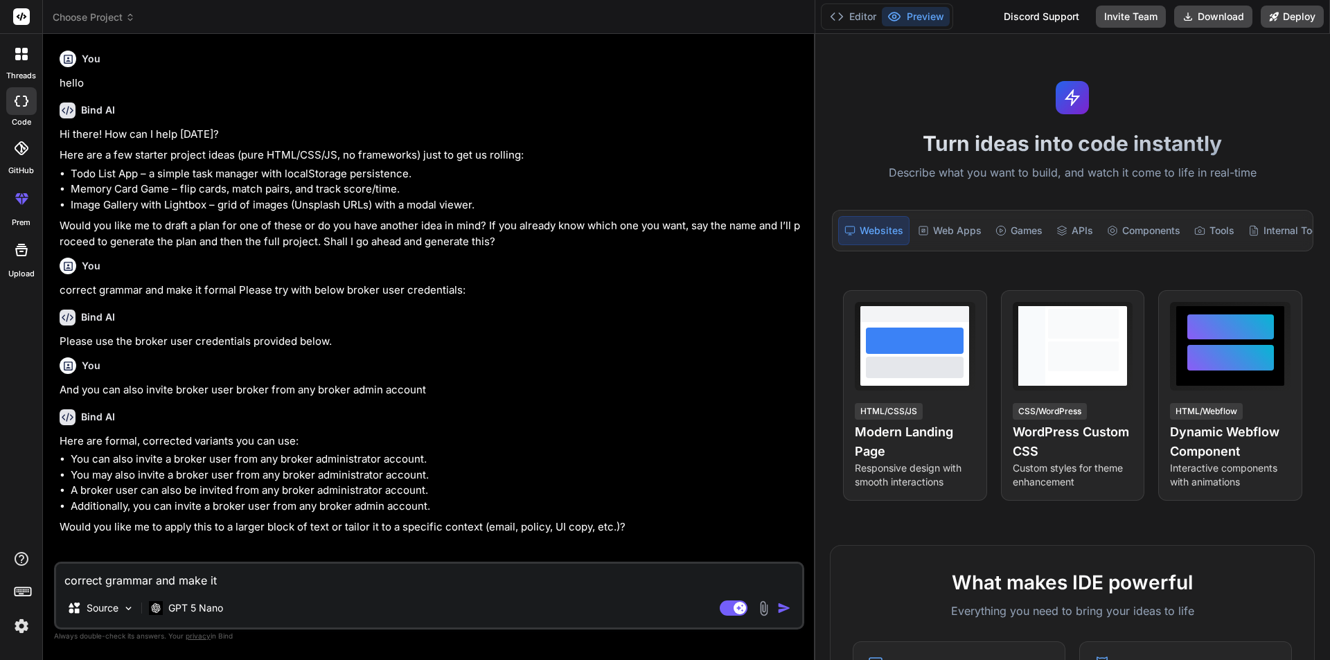
type textarea "x"
type textarea "correct grammar and make it f"
type textarea "x"
type textarea "correct grammar and make it fo"
type textarea "x"
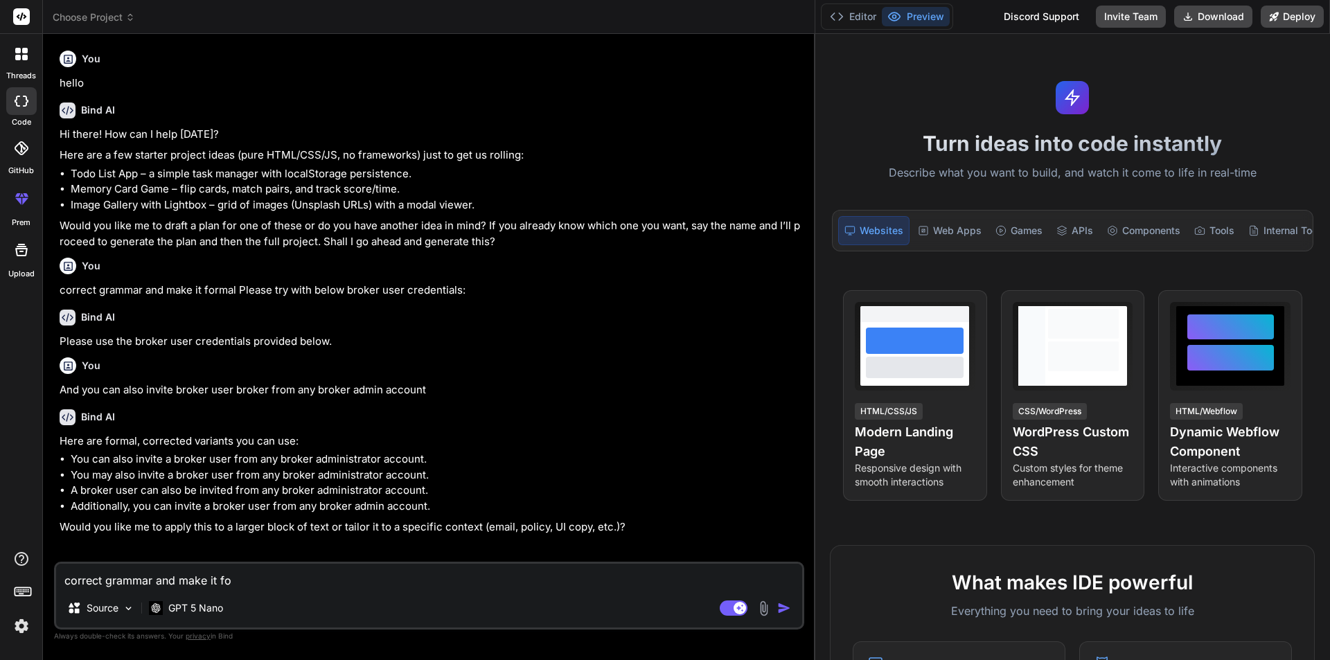
type textarea "correct grammar and make it for"
type textarea "x"
type textarea "correct grammar and make it form"
type textarea "x"
type textarea "correct grammar and make it forma"
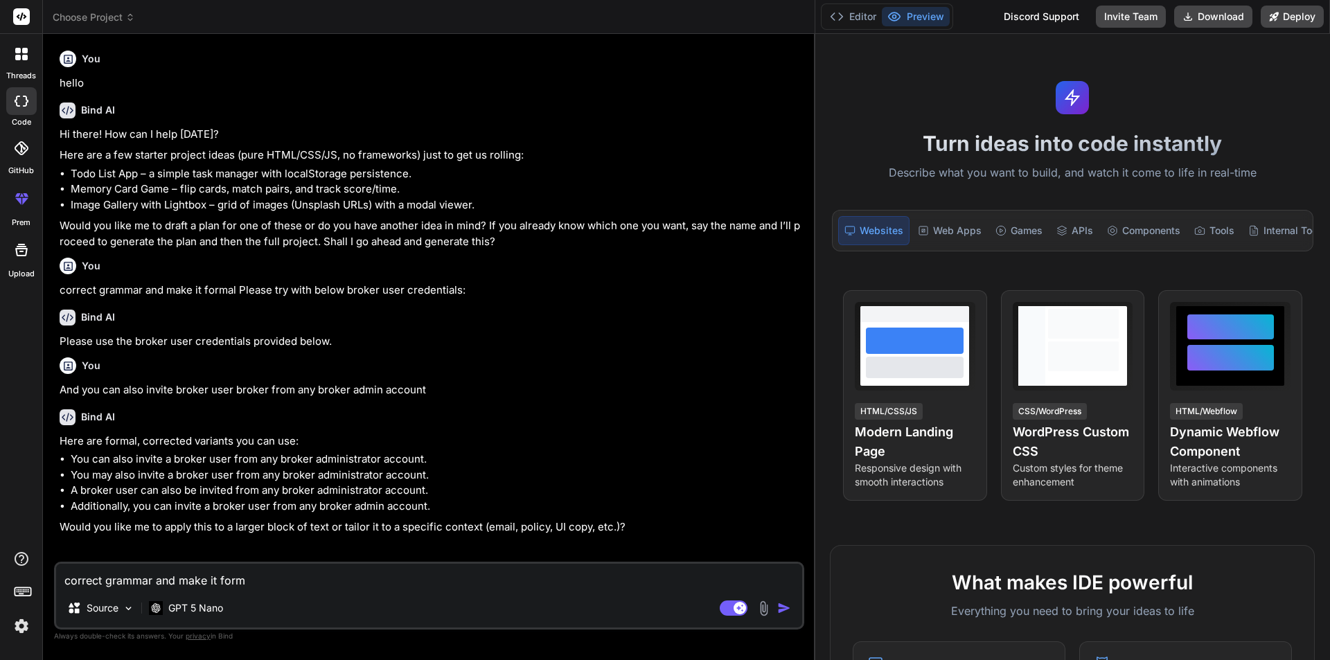
type textarea "x"
type textarea "correct grammar and make it formal"
type textarea "x"
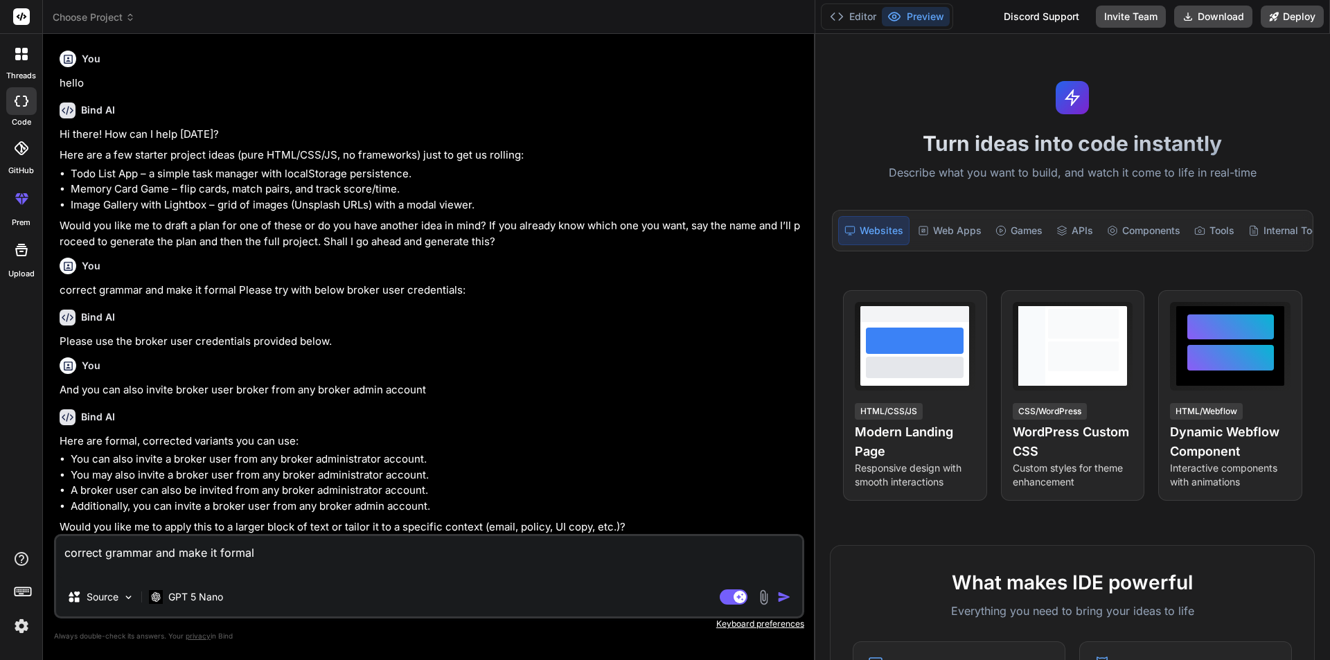
paste textarea "And you can also invite broker user broker from any broker admin account"
type textarea "correct grammar and make it formal And you can also invite broker user broker f…"
type textarea "x"
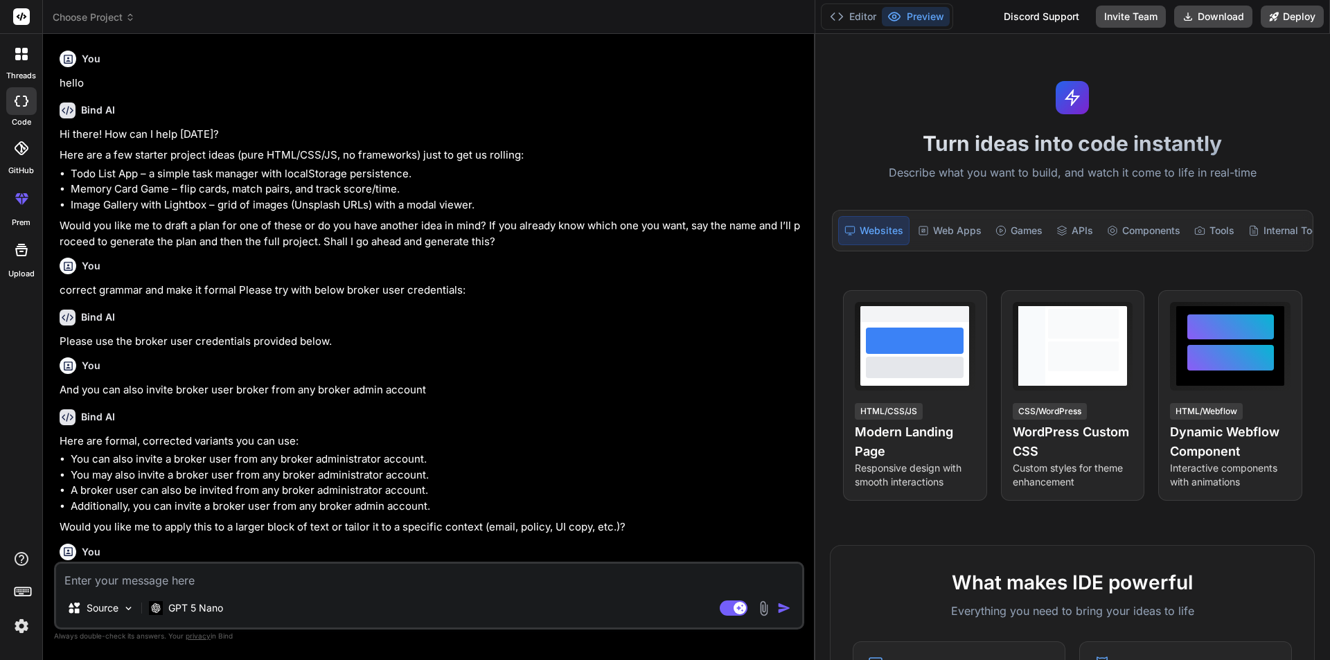
scroll to position [120, 0]
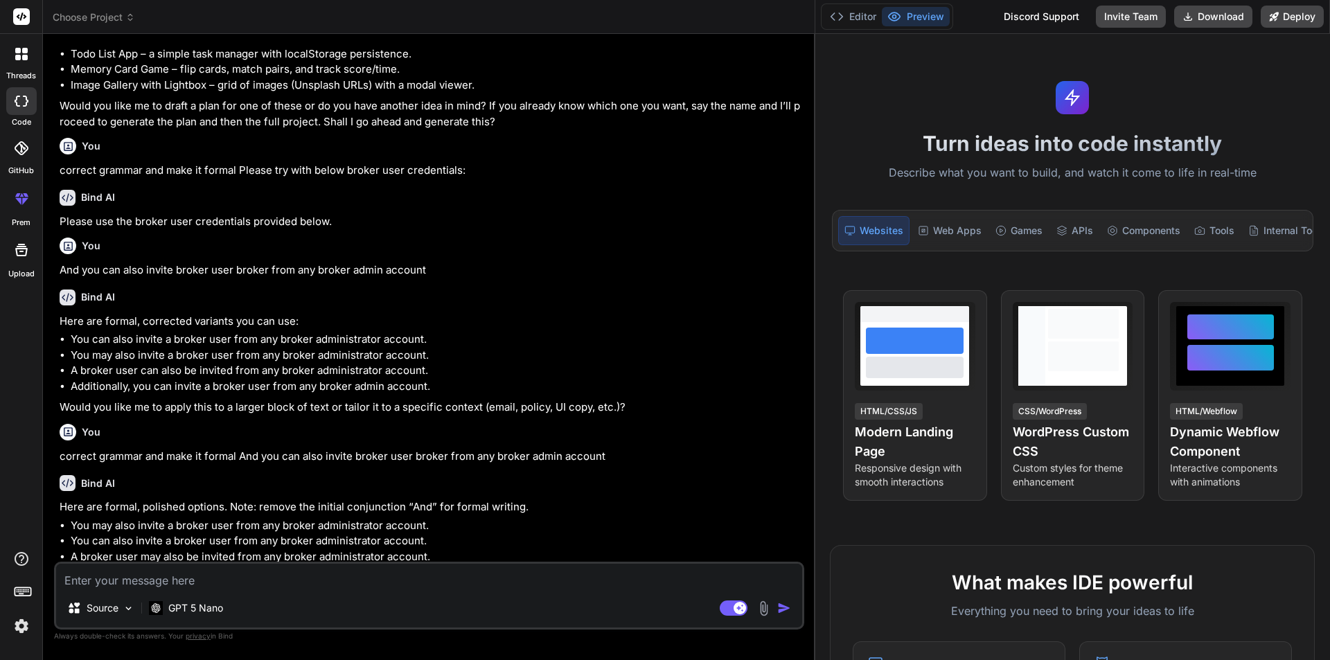
type textarea "x"
